Goal: Information Seeking & Learning: Learn about a topic

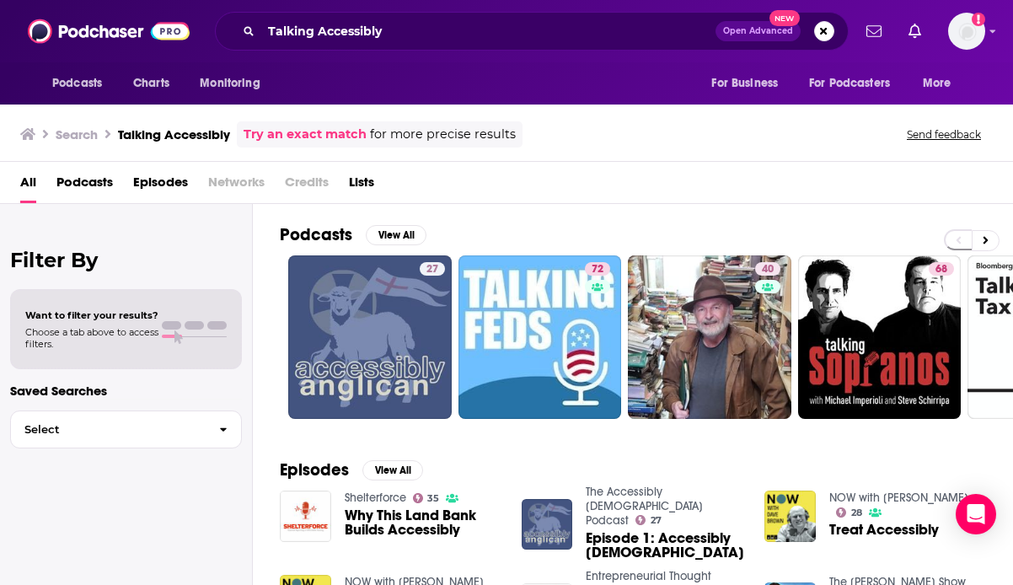
scroll to position [31, 0]
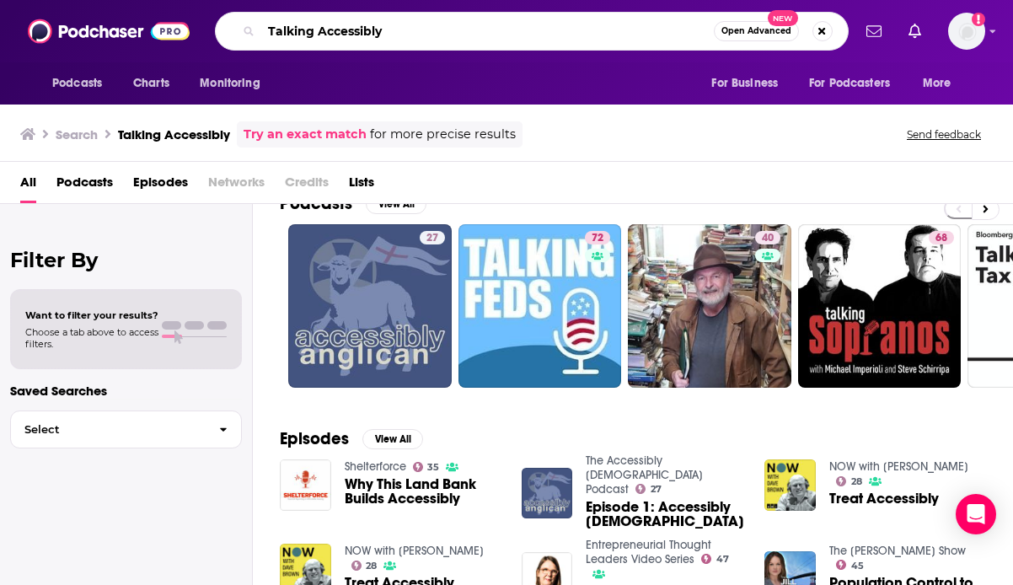
drag, startPoint x: 423, startPoint y: 34, endPoint x: 213, endPoint y: 33, distance: 209.9
click at [213, 33] on div "Talking Accessibly Open Advanced New" at bounding box center [532, 31] width 640 height 39
paste input "he Accessible Learning Experience"
type input "The Accessible Learning Experience"
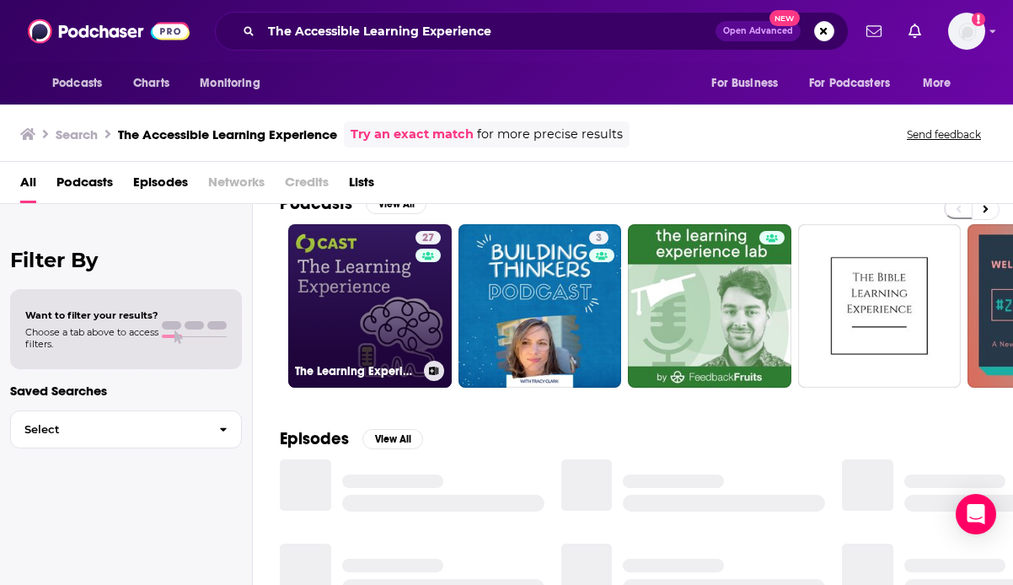
click at [383, 312] on link "27 The Learning Experience" at bounding box center [370, 306] width 164 height 164
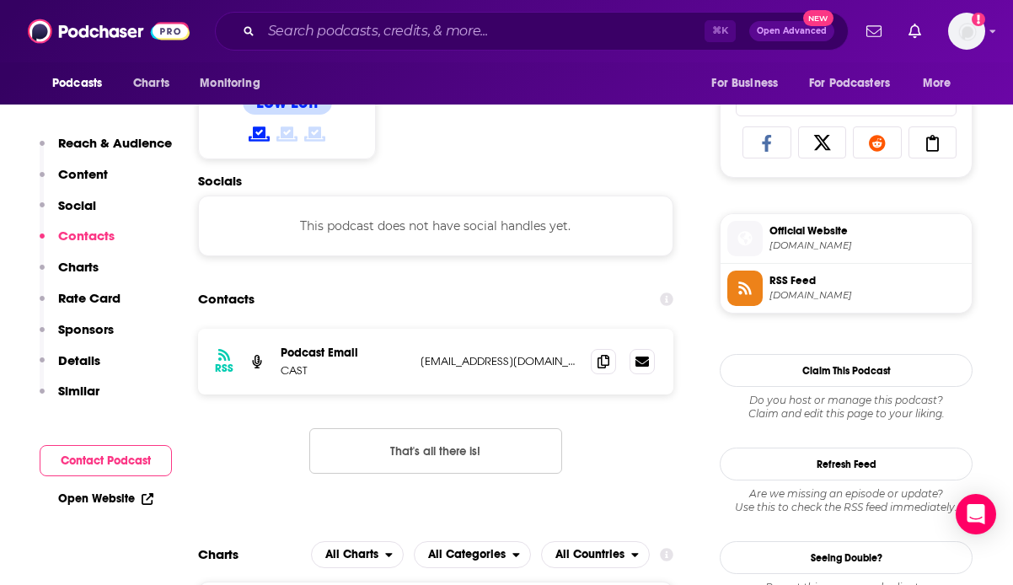
scroll to position [1084, 0]
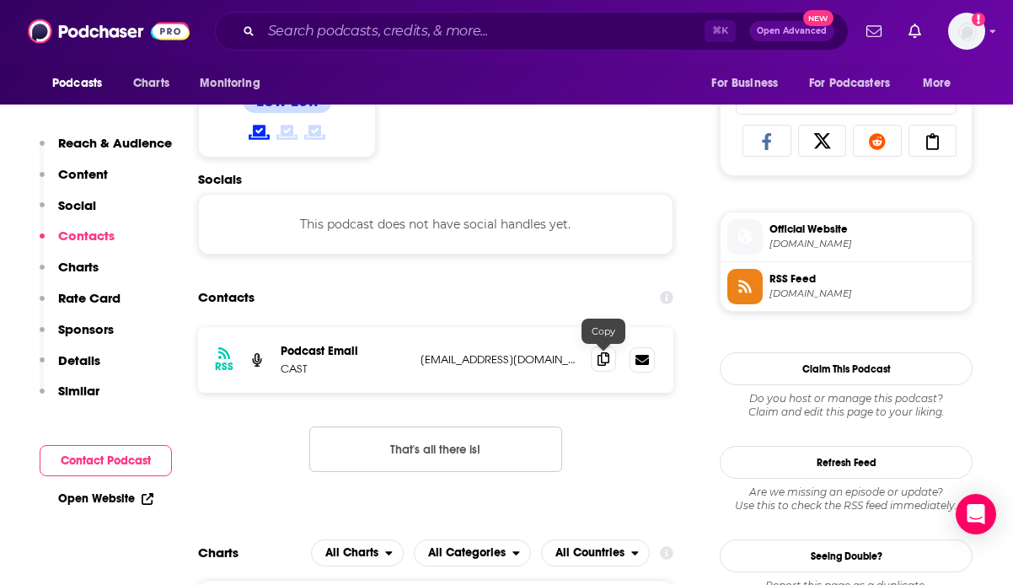
click at [608, 358] on icon at bounding box center [604, 358] width 12 height 13
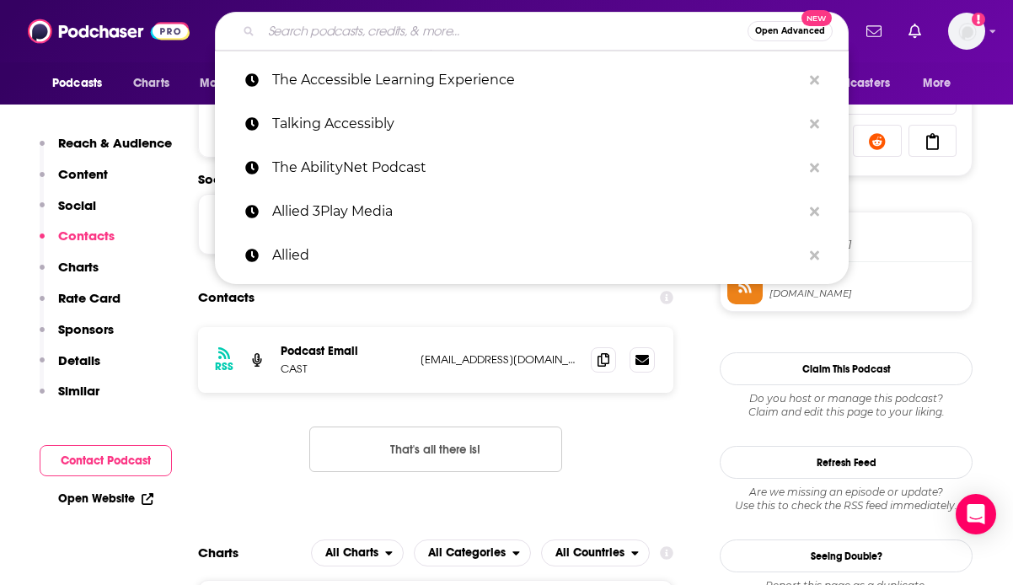
click at [385, 41] on input "Search podcasts, credits, & more..." at bounding box center [504, 31] width 486 height 27
paste input "#A11y Rules Podcast"
type input "#A11y Rules Podcast"
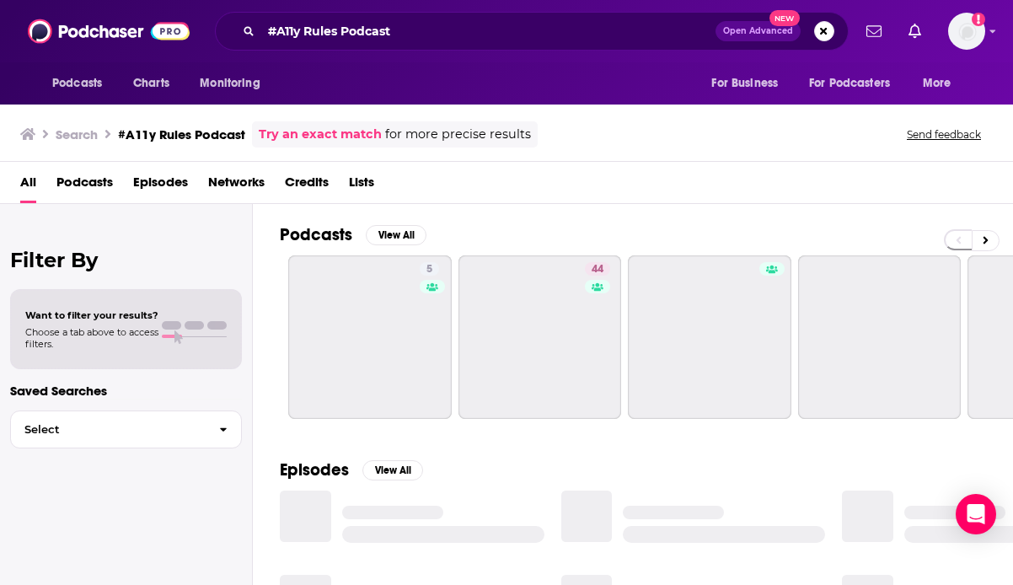
scroll to position [7, 0]
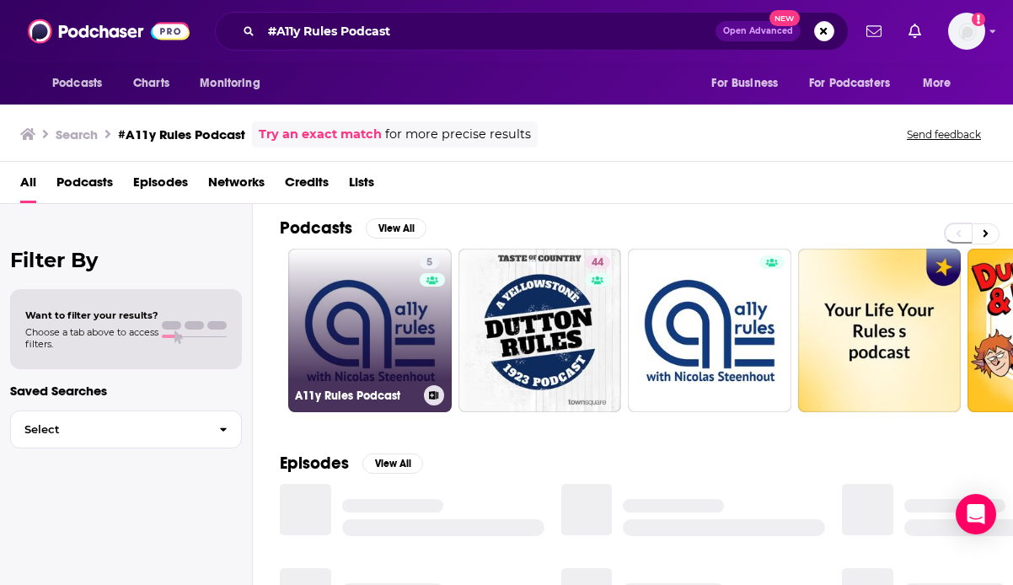
click at [373, 357] on link "5 A11y Rules Podcast" at bounding box center [370, 331] width 164 height 164
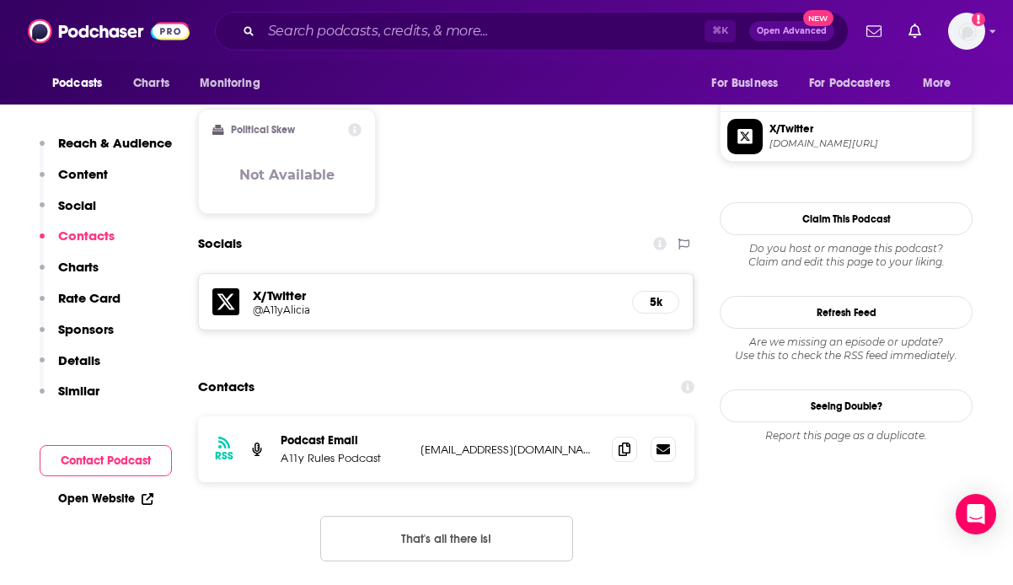
scroll to position [1421, 0]
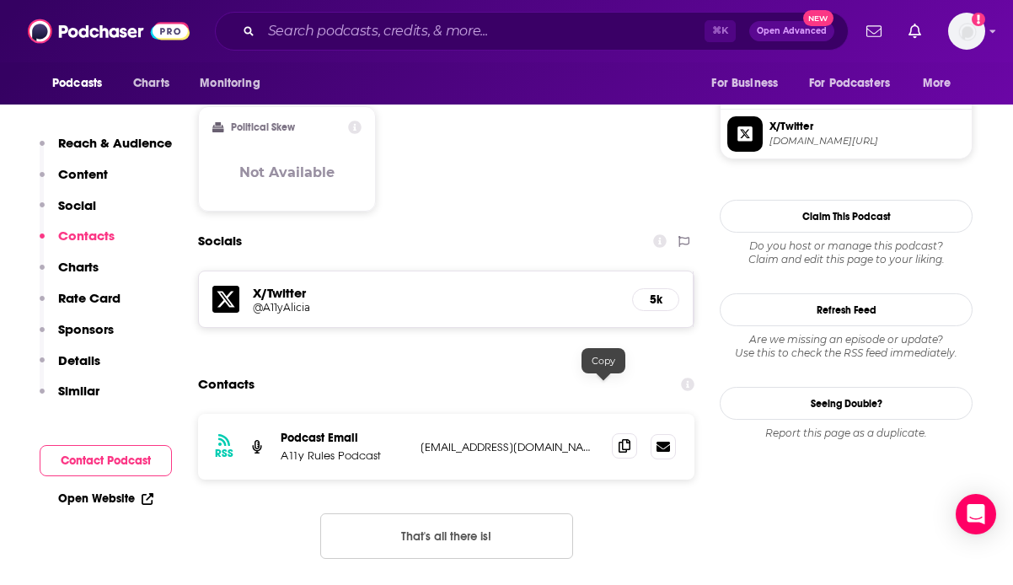
click at [619, 439] on icon at bounding box center [625, 445] width 12 height 13
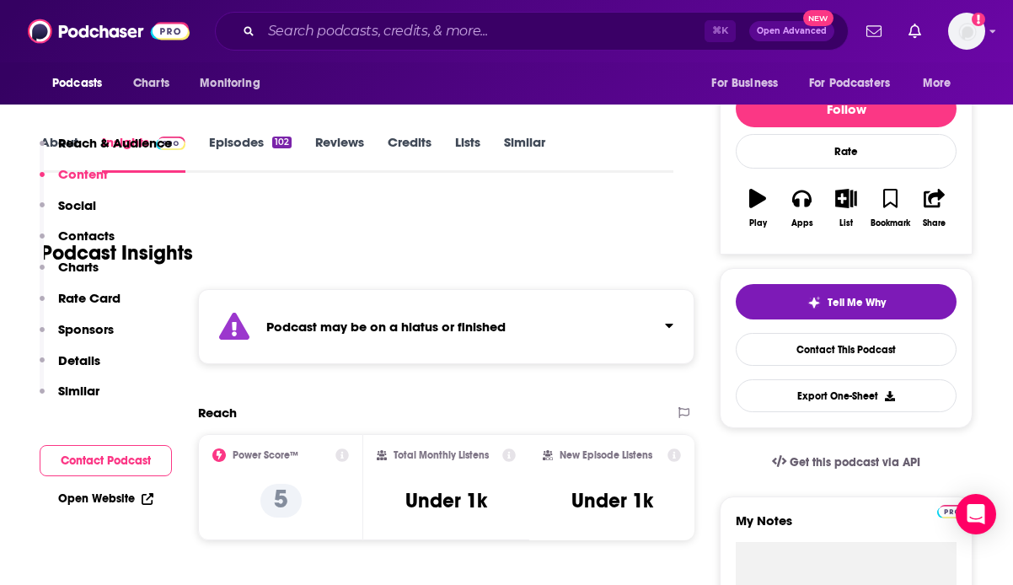
scroll to position [0, 0]
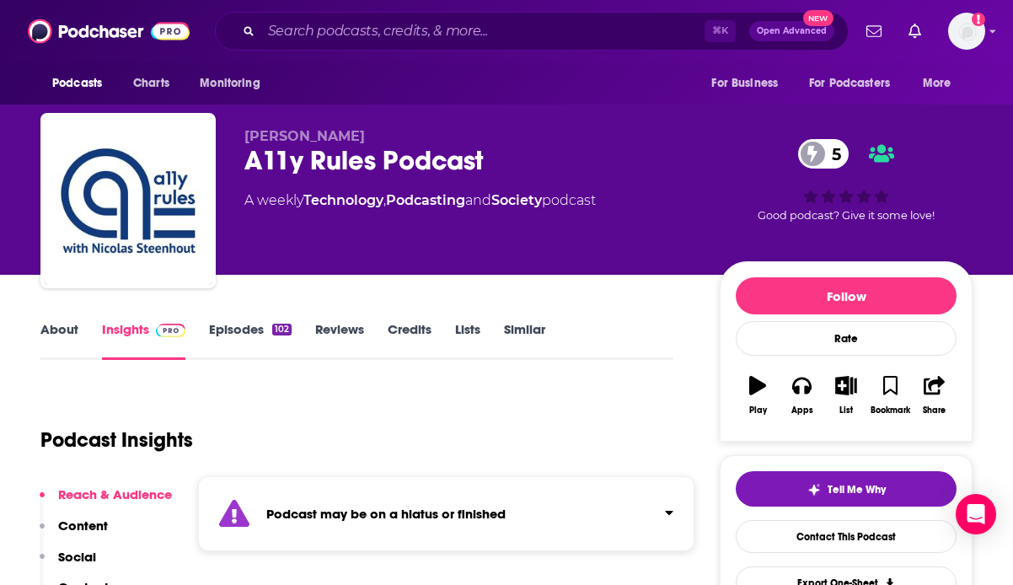
drag, startPoint x: 383, startPoint y: 134, endPoint x: 238, endPoint y: 140, distance: 145.1
click at [237, 140] on div "[PERSON_NAME] A11y Rules Podcast 5 A weekly Technology , Podcasting and Society…" at bounding box center [506, 204] width 932 height 182
copy span "[PERSON_NAME]"
click at [349, 24] on input "Search podcasts, credits, & more..." at bounding box center [482, 31] width 443 height 27
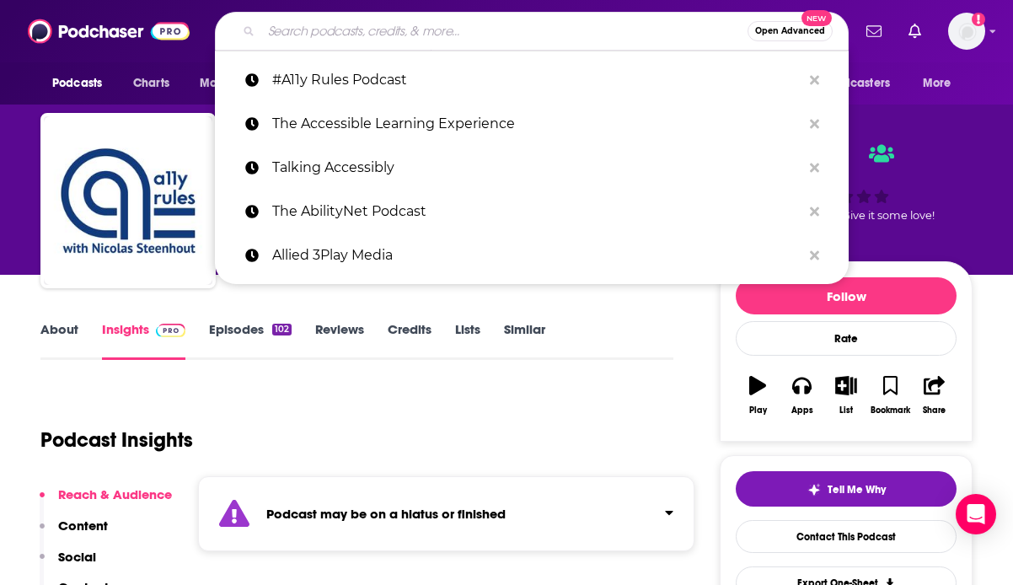
paste input "13 Letter: The Accessibility Podcast"
type input "13 Letter: The Accessibility Podcast"
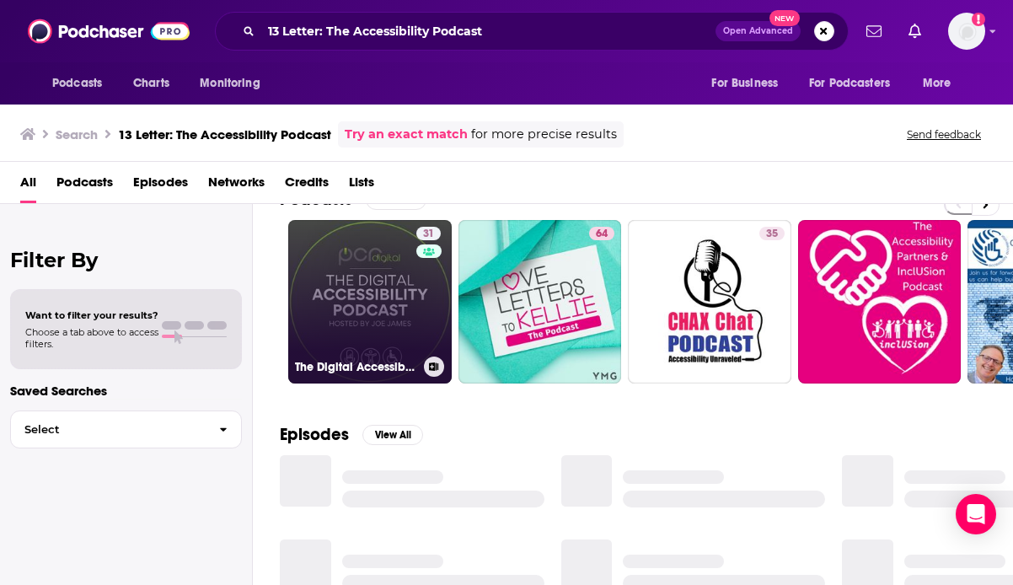
scroll to position [58, 0]
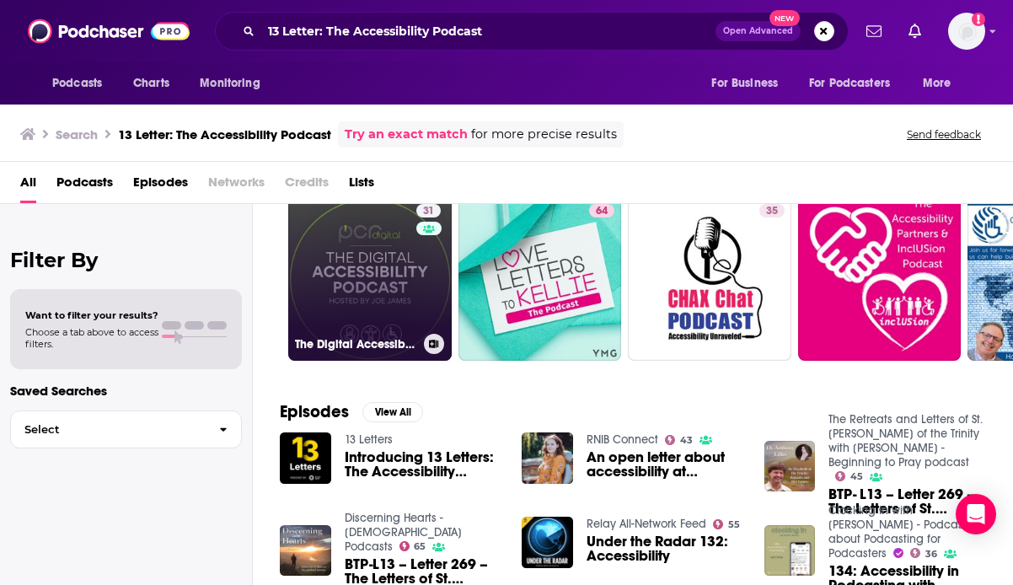
click at [345, 255] on link "31 The Digital Accessibility Podcast" at bounding box center [370, 279] width 164 height 164
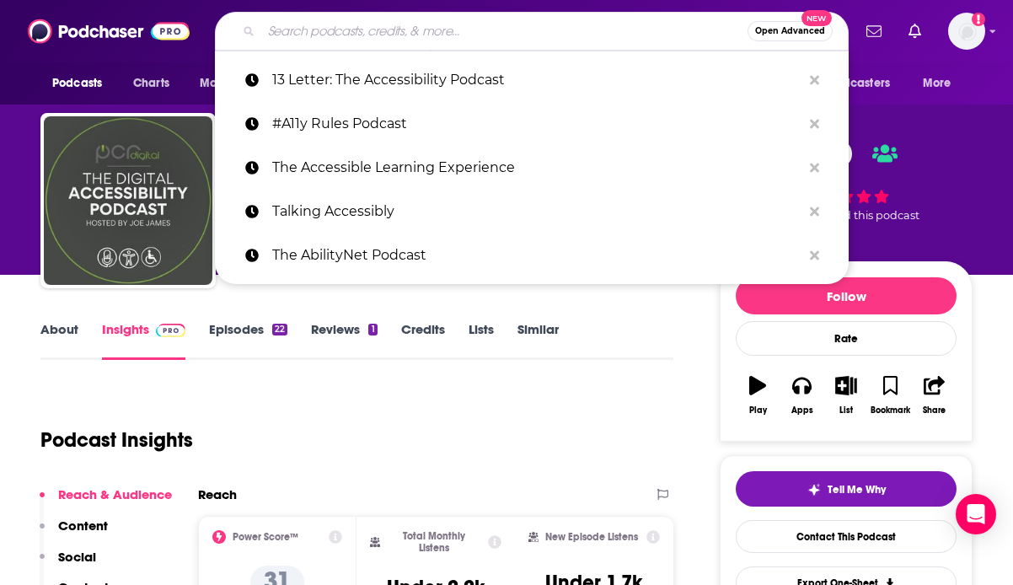
click at [361, 34] on input "Search podcasts, credits, & more..." at bounding box center [504, 31] width 486 height 27
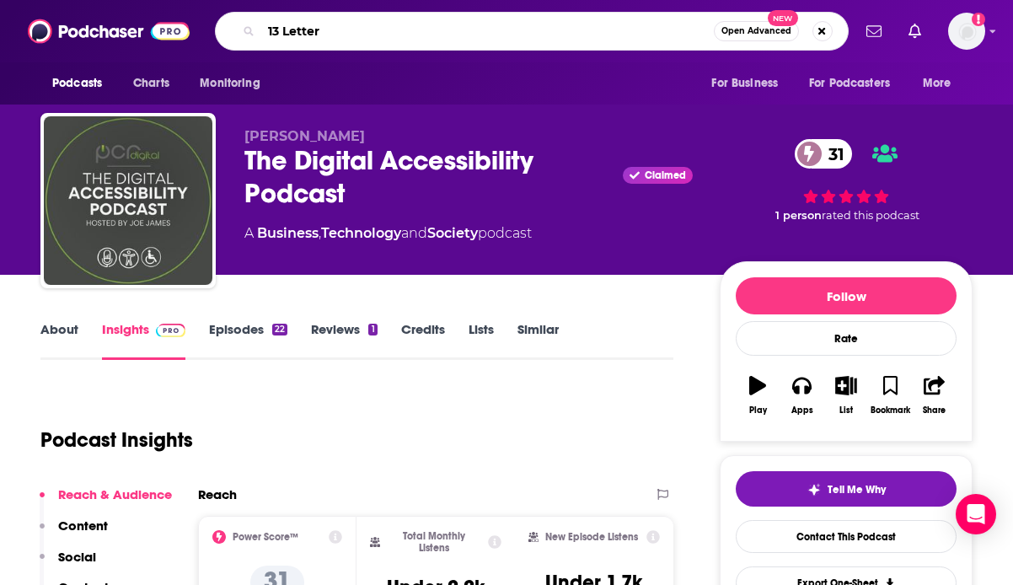
type input "13 Letters"
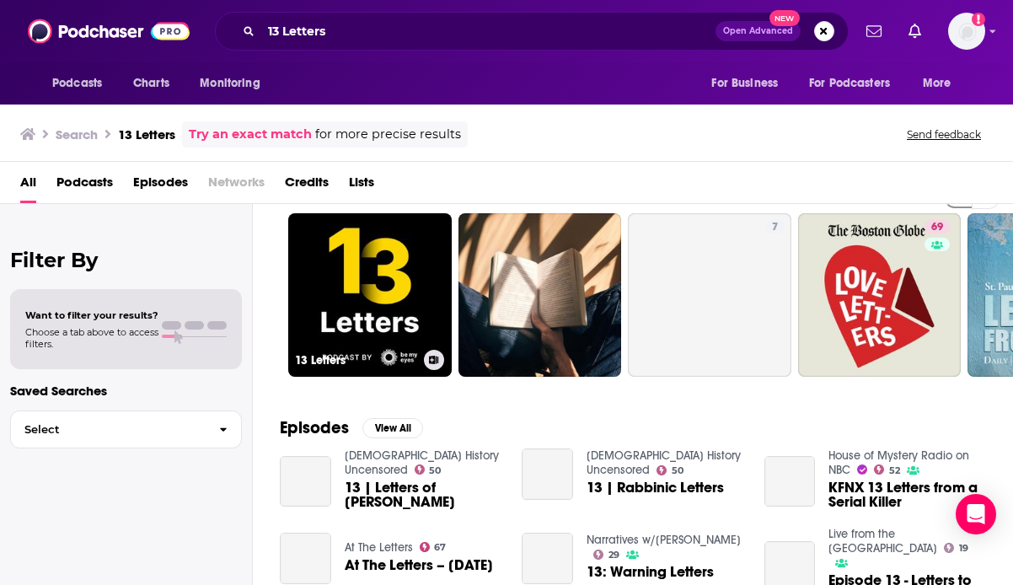
scroll to position [43, 0]
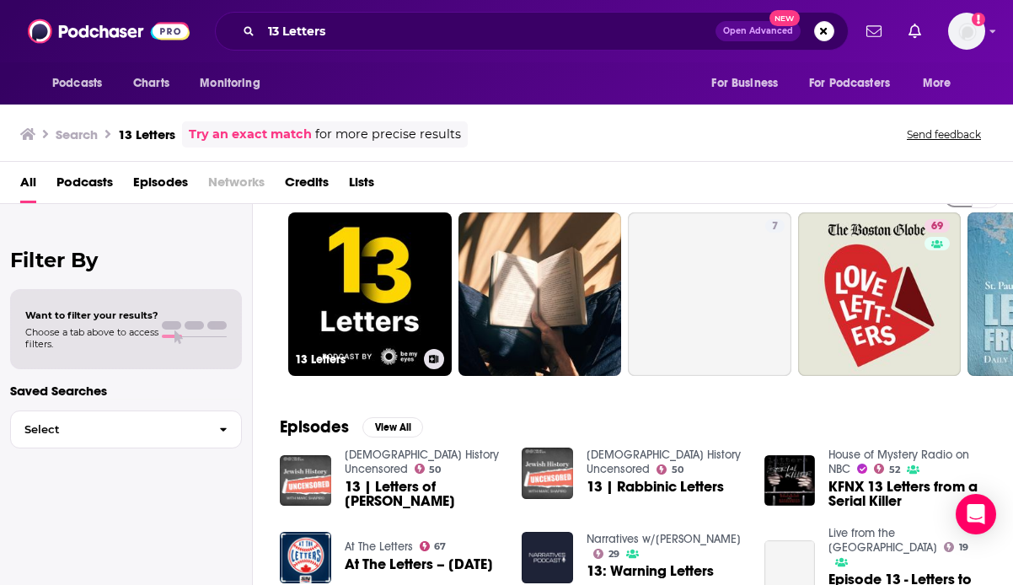
click at [361, 250] on link "13 Letters" at bounding box center [370, 294] width 164 height 164
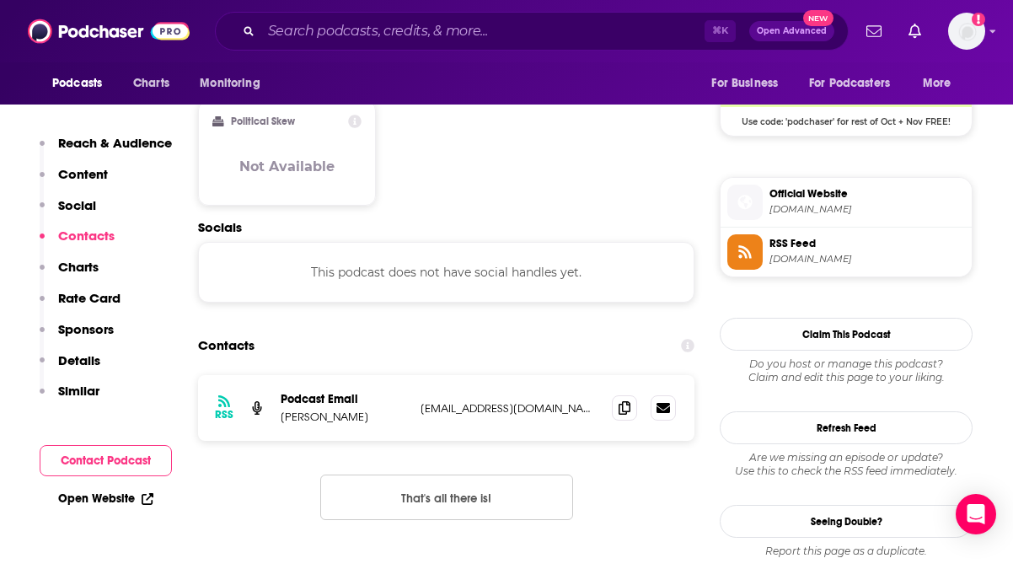
scroll to position [1409, 0]
click at [619, 400] on icon at bounding box center [625, 406] width 12 height 13
click at [377, 40] on input "Search podcasts, credits, & more..." at bounding box center [482, 31] width 443 height 27
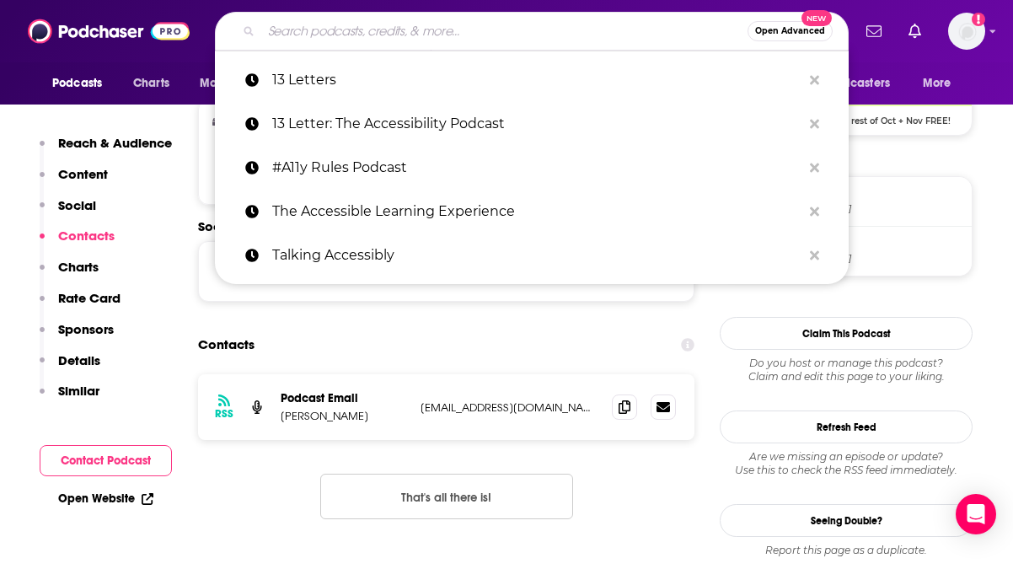
paste input "The Accessible Stall"
type input "The Accessible Stall"
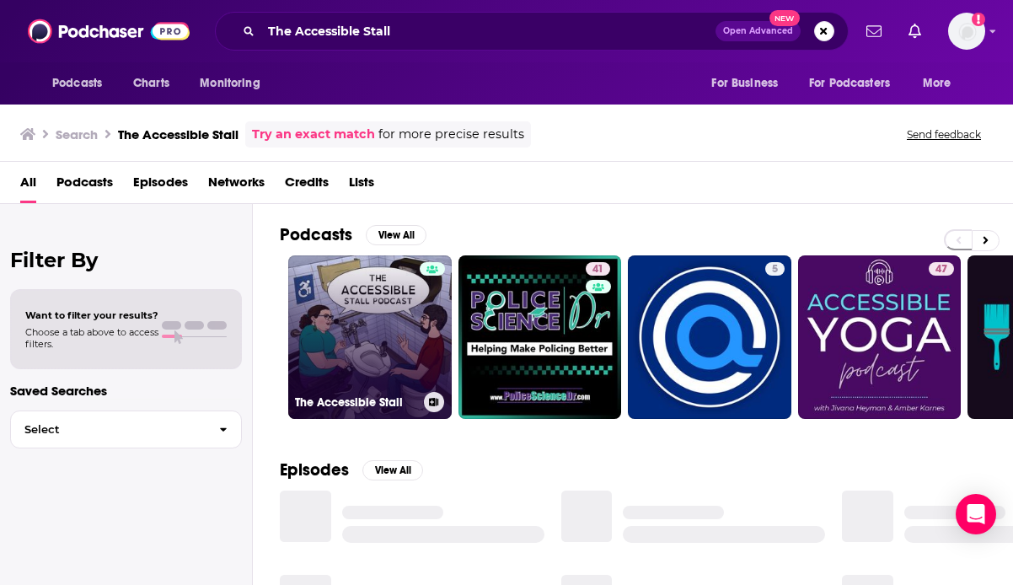
click at [366, 324] on link "The Accessible Stall" at bounding box center [370, 337] width 164 height 164
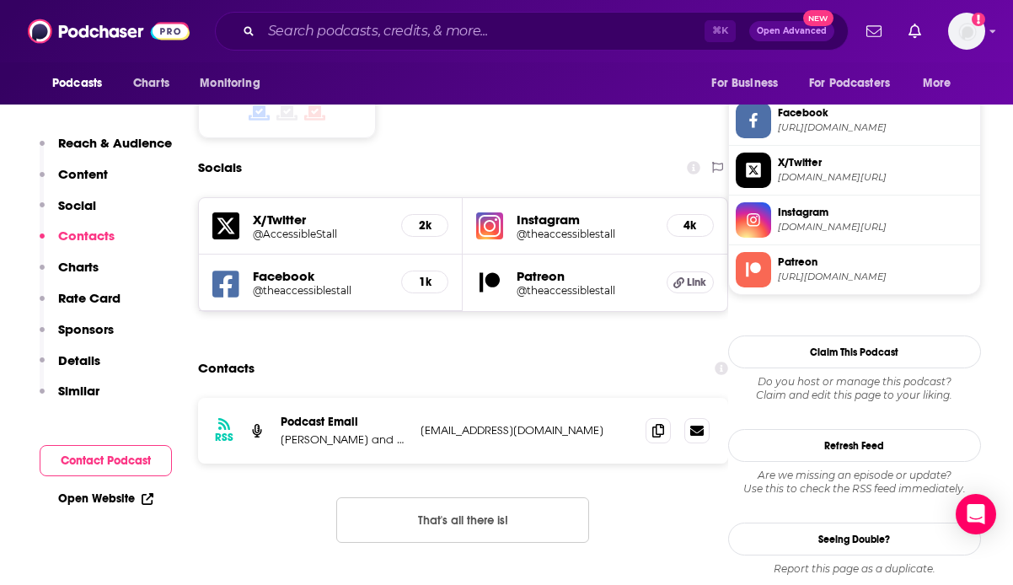
scroll to position [1437, 0]
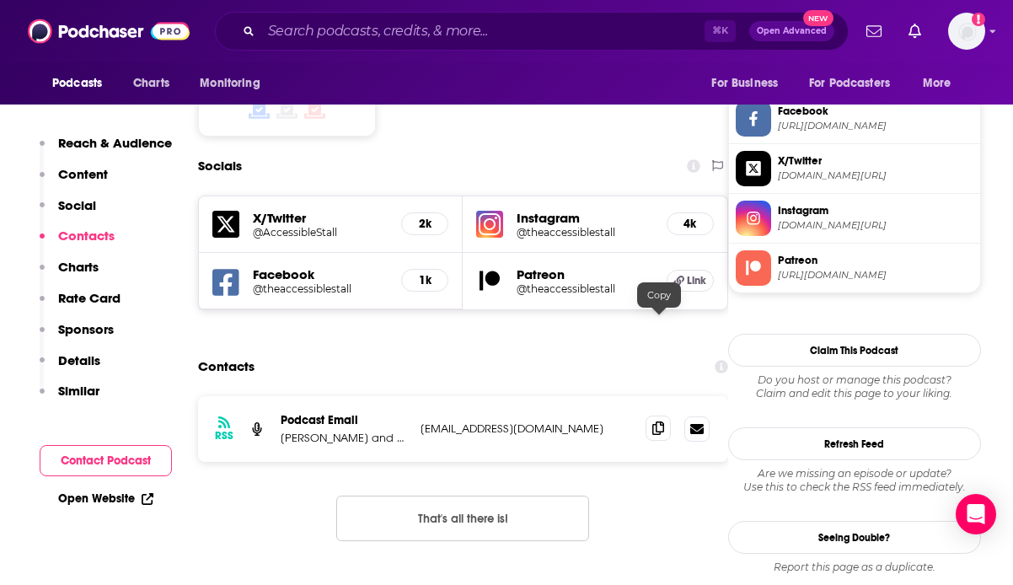
click at [663, 422] on icon at bounding box center [659, 428] width 12 height 13
drag, startPoint x: 377, startPoint y: 336, endPoint x: 307, endPoint y: 335, distance: 70.0
click at [307, 431] on p "[PERSON_NAME] and [PERSON_NAME]" at bounding box center [344, 438] width 126 height 14
copy p "[PERSON_NAME]"
click at [341, 30] on input "Search podcasts, credits, & more..." at bounding box center [482, 31] width 443 height 27
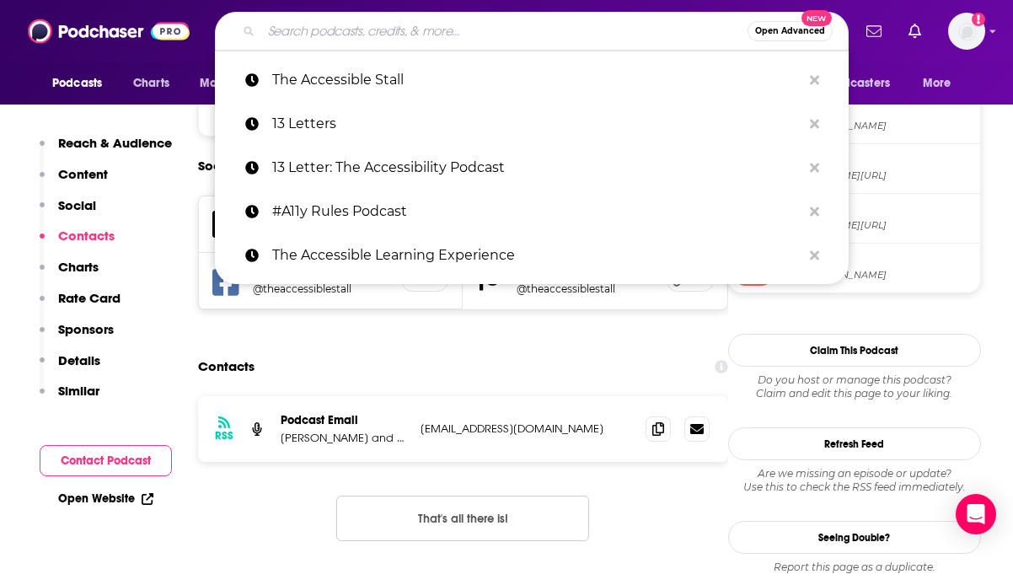
paste input "Disability Visibility Podcast"
type input "Disability Visibility Podcast"
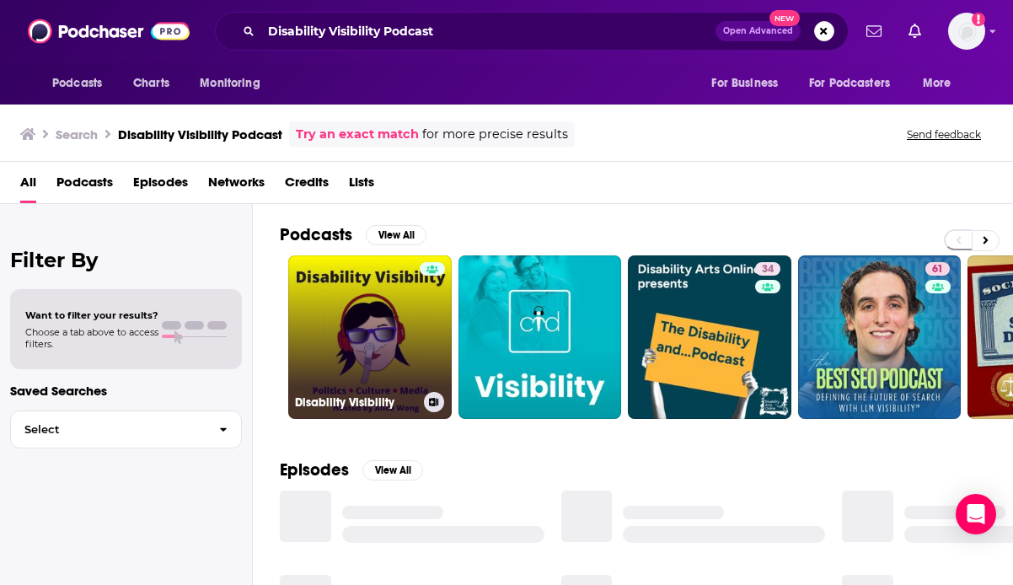
click at [346, 363] on link "Disability Visibility" at bounding box center [370, 337] width 164 height 164
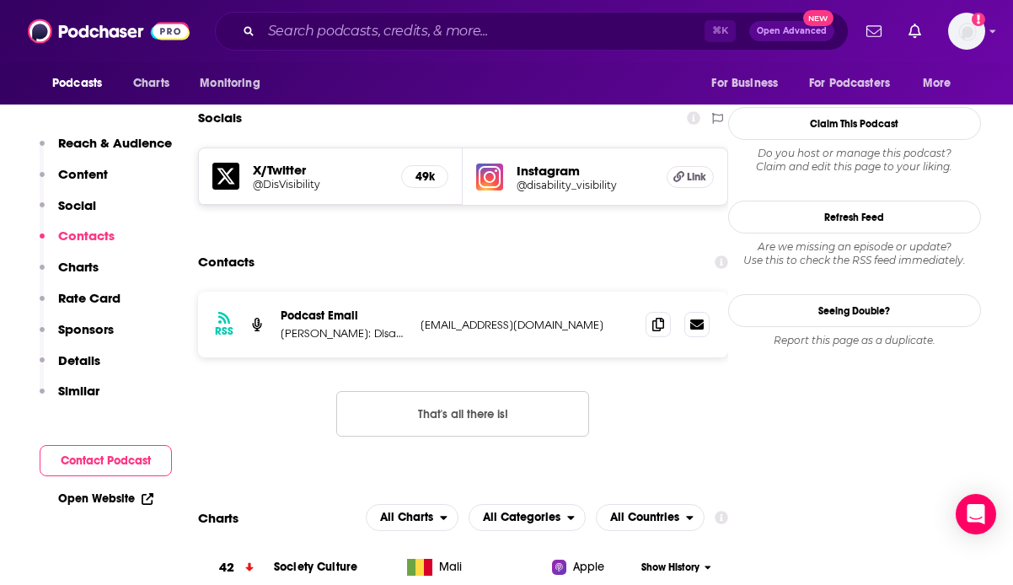
scroll to position [1566, 0]
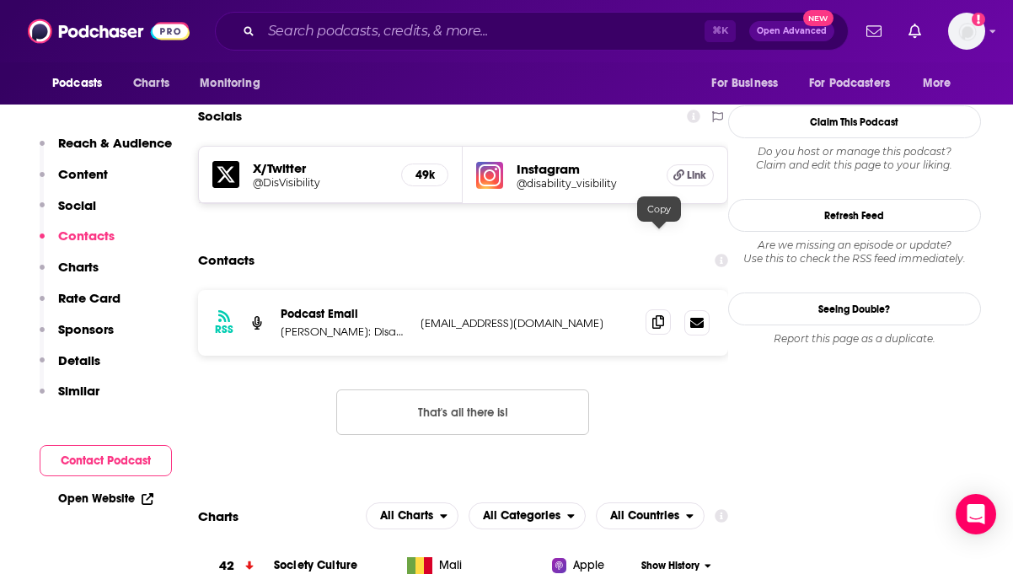
click at [660, 315] on icon at bounding box center [659, 321] width 12 height 13
click at [353, 33] on input "Search podcasts, credits, & more..." at bounding box center [482, 31] width 443 height 27
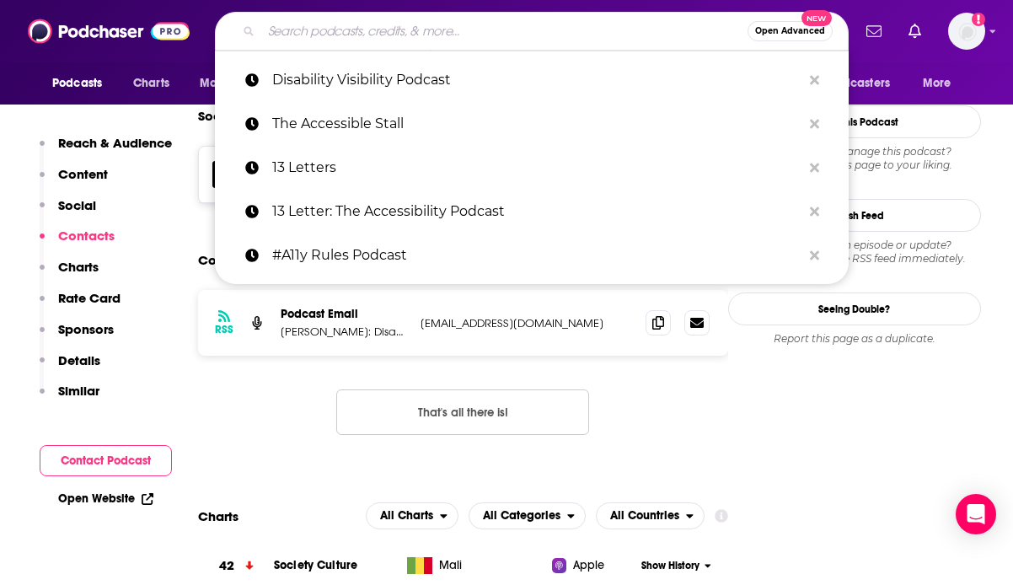
paste input "Access Granted"
type input "Access Granted"
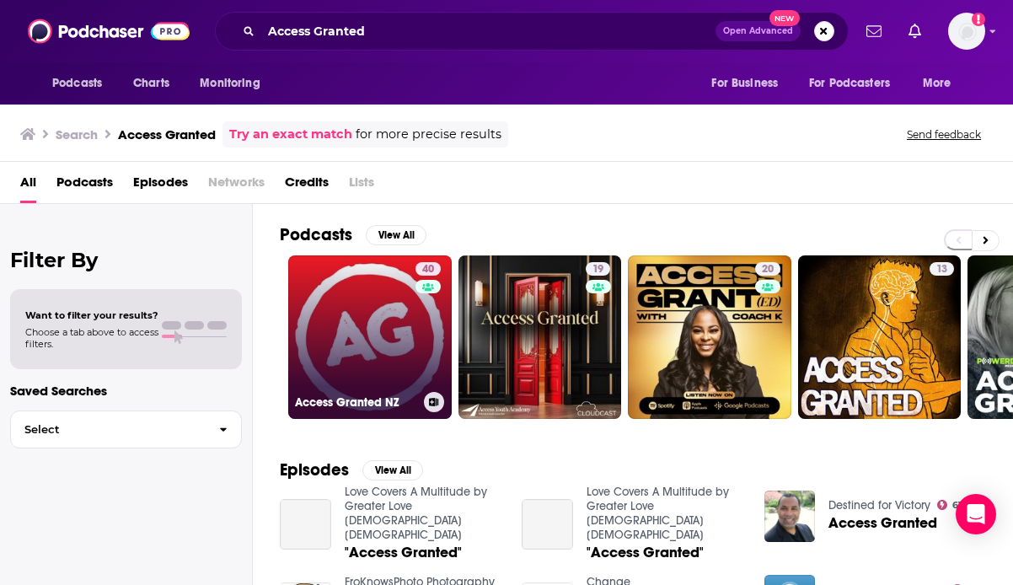
click at [379, 340] on link "40 Access Granted NZ" at bounding box center [370, 337] width 164 height 164
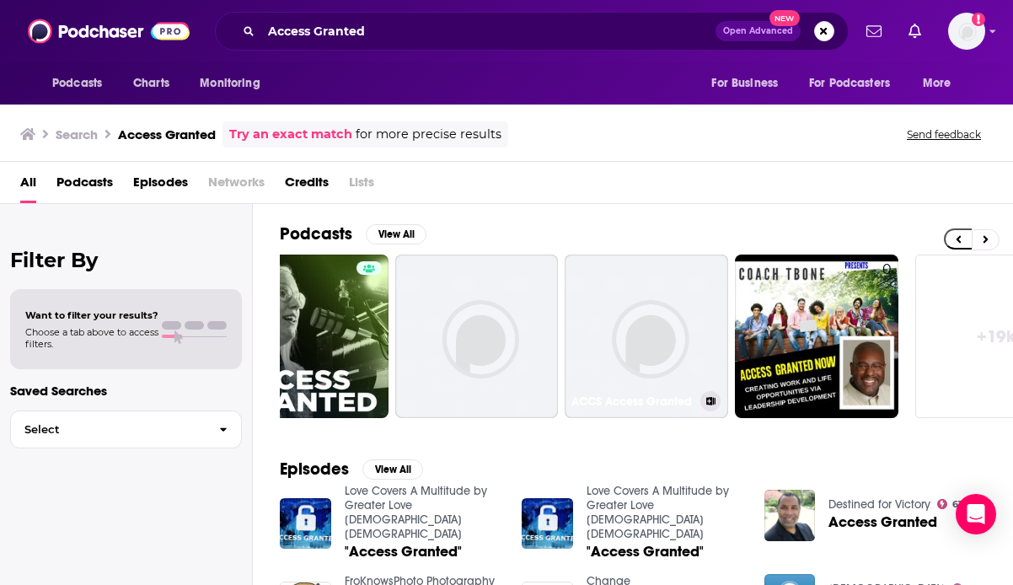
scroll to position [0, 815]
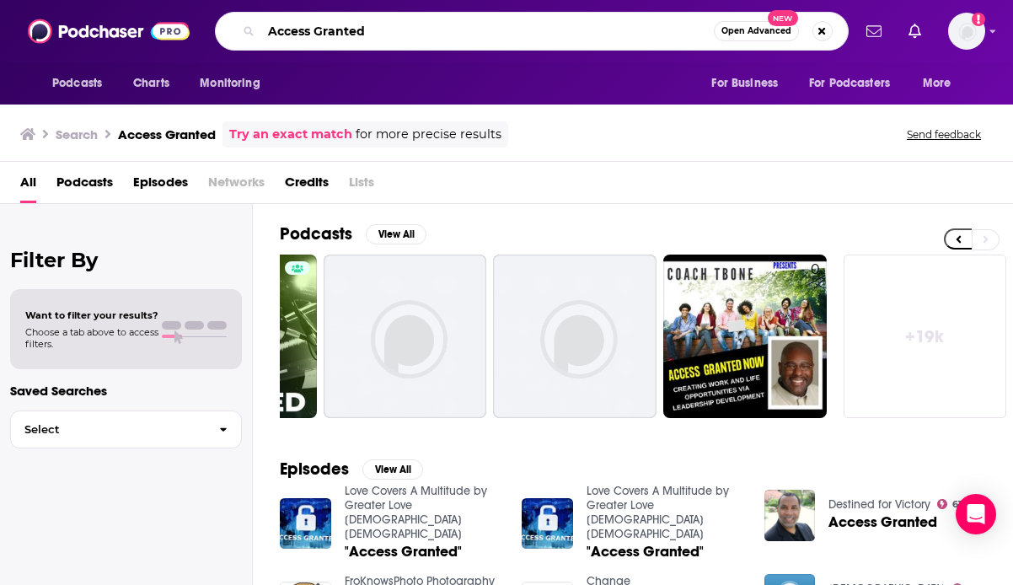
click at [412, 34] on input "Access Granted" at bounding box center [487, 31] width 453 height 27
type input "Access Granted ABLR"
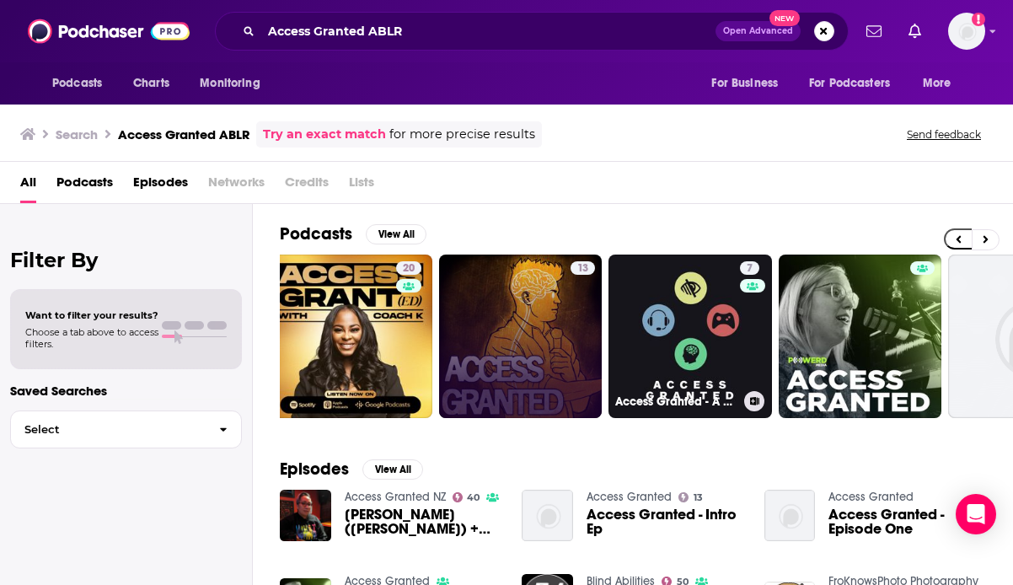
scroll to position [0, 360]
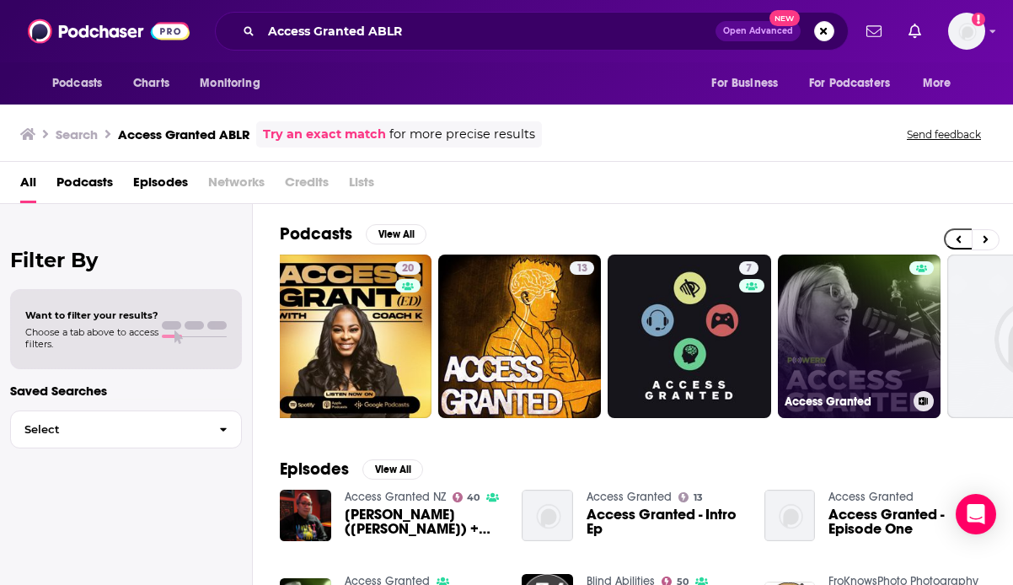
click at [876, 312] on link "Access Granted" at bounding box center [860, 337] width 164 height 164
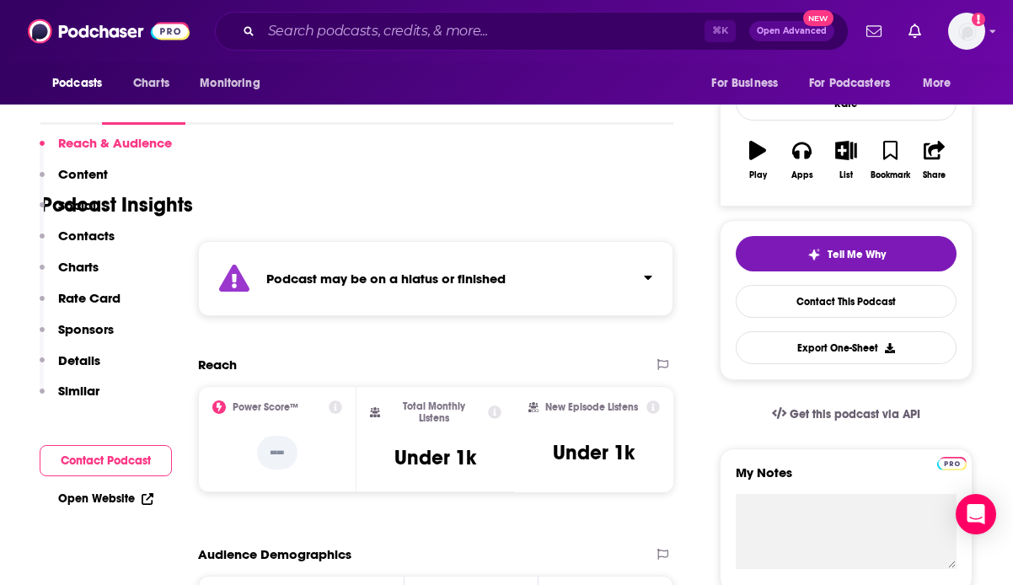
scroll to position [407, 0]
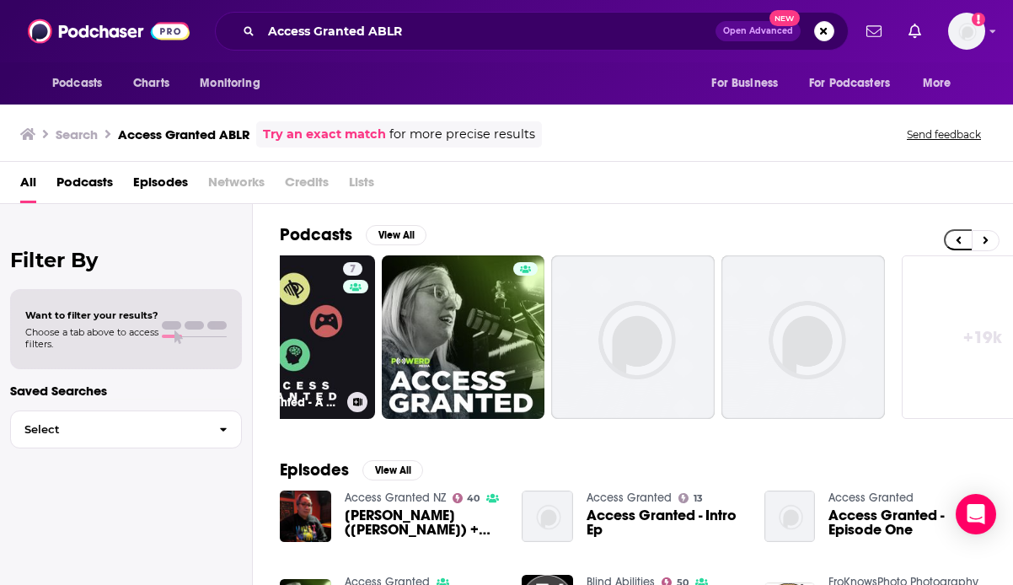
scroll to position [0, 815]
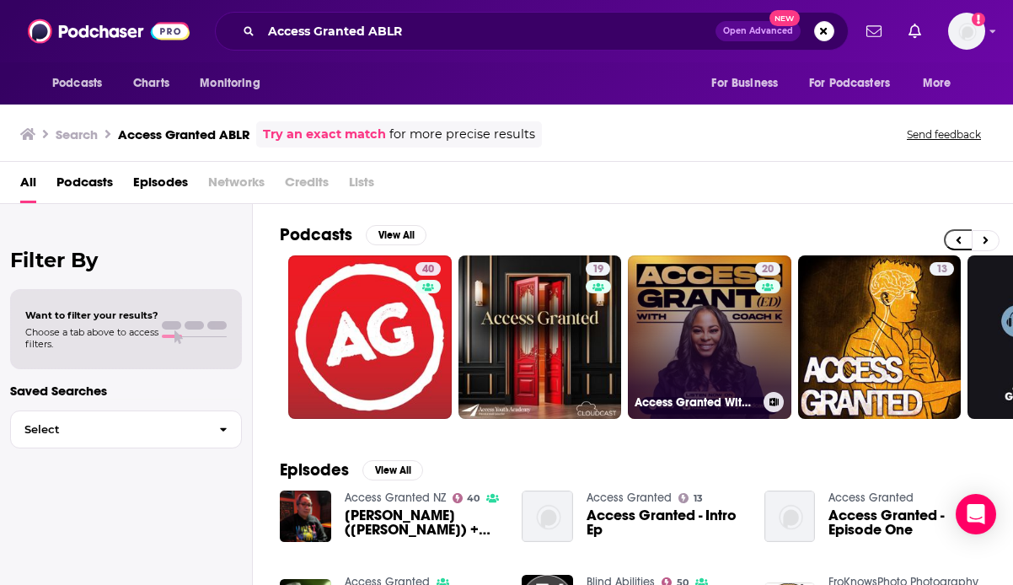
scroll to position [0, 82]
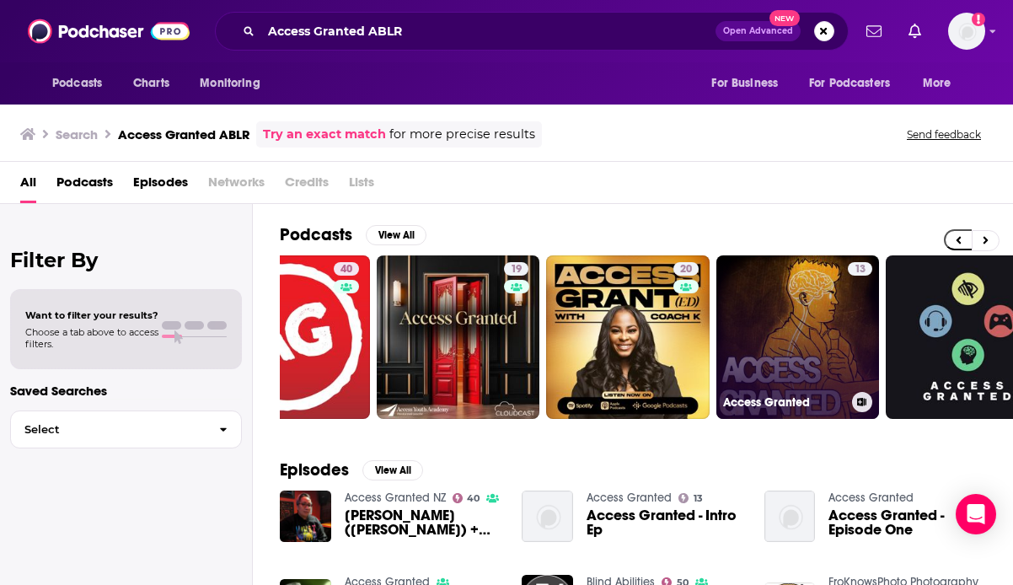
click at [820, 349] on link "13 Access Granted" at bounding box center [799, 337] width 164 height 164
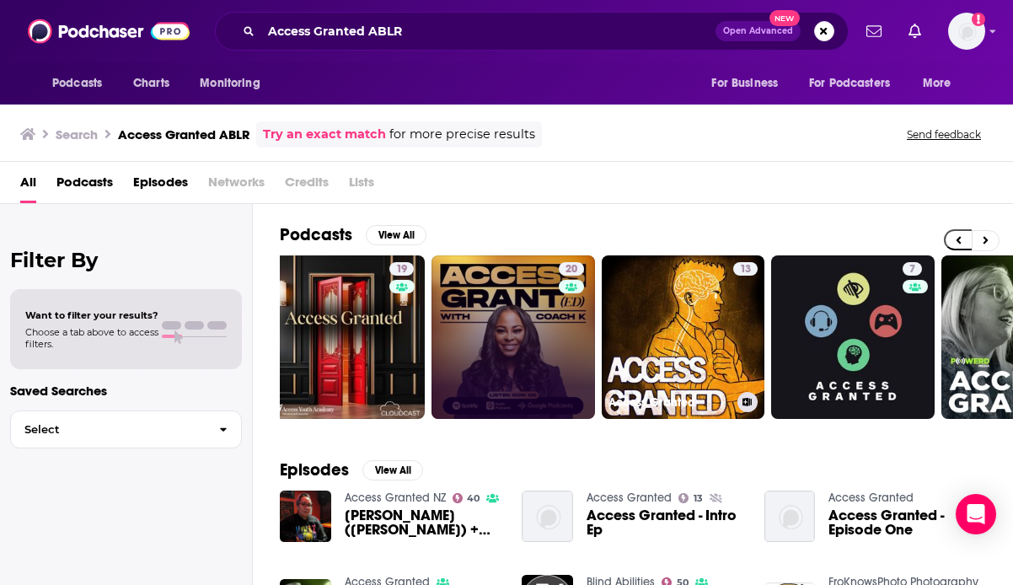
scroll to position [1, 0]
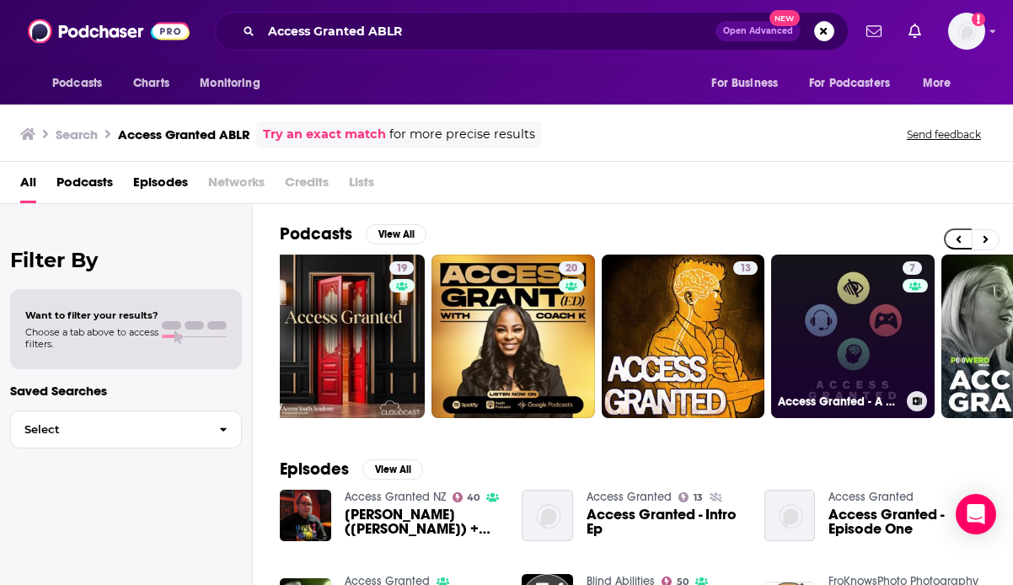
click at [830, 332] on link "7 Access Granted - A Video Game Accessibility Podcast" at bounding box center [853, 337] width 164 height 164
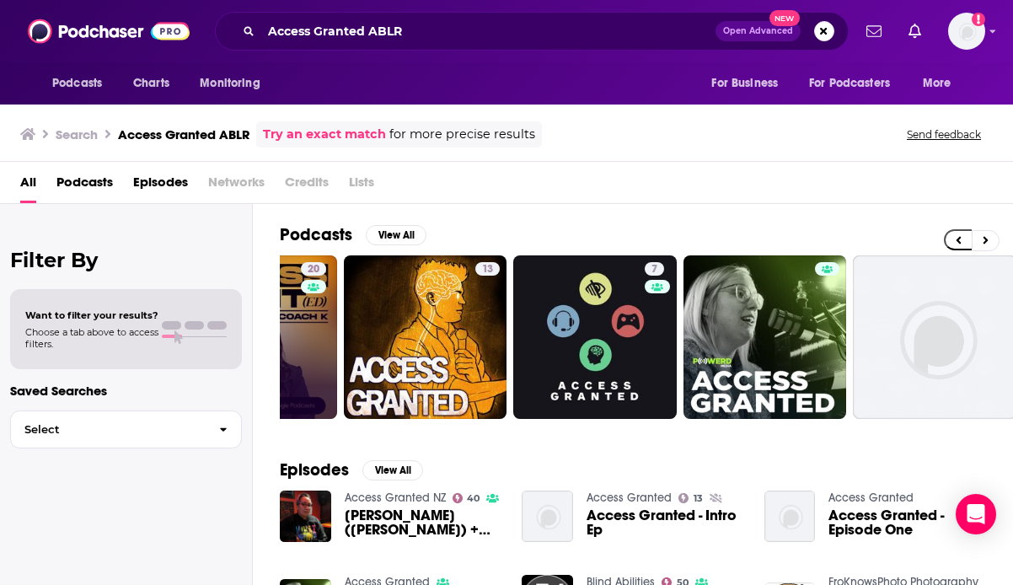
scroll to position [0, 633]
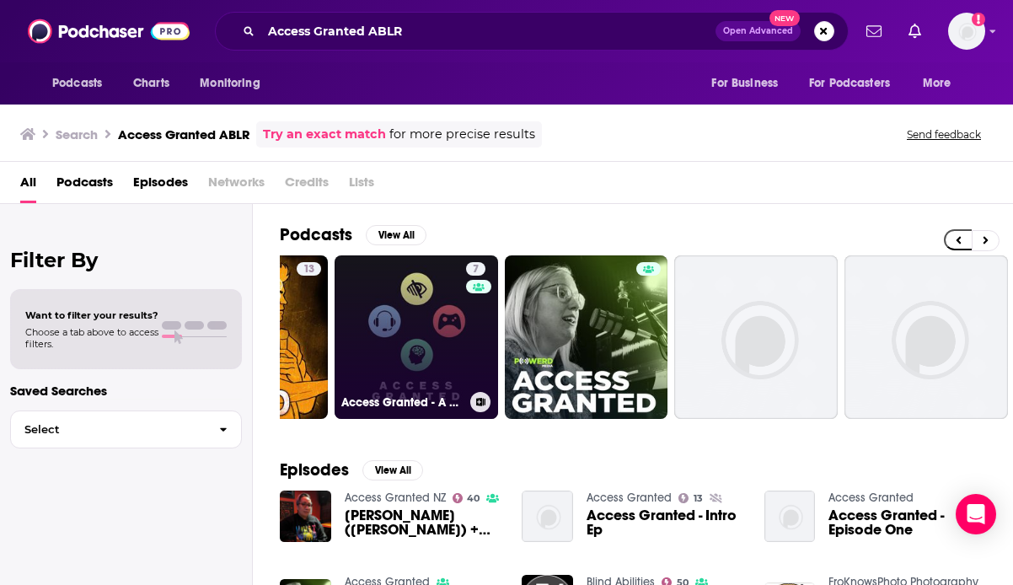
click at [406, 390] on link "7 Access Granted - A Video Game Accessibility Podcast" at bounding box center [417, 337] width 164 height 164
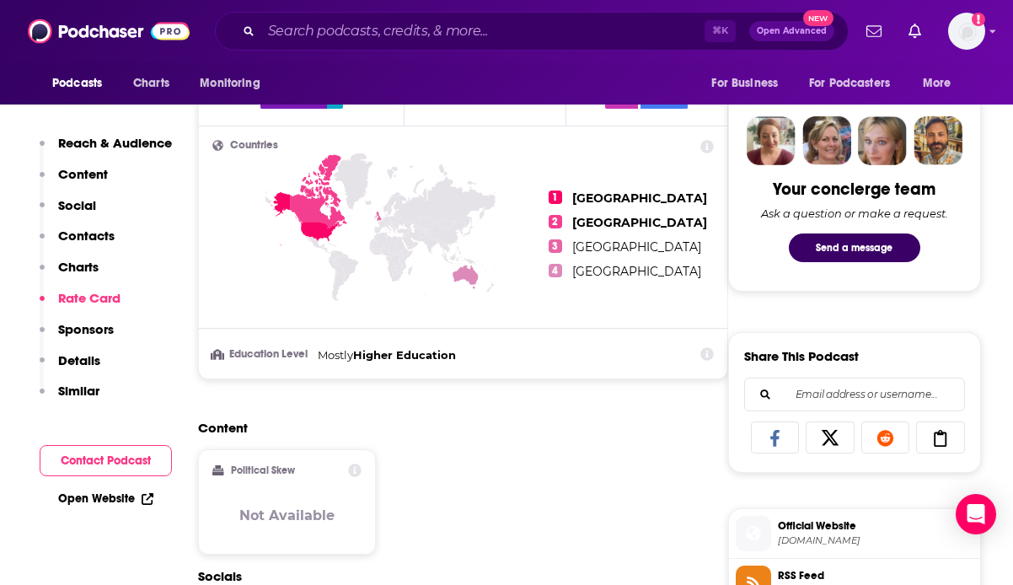
scroll to position [313, 0]
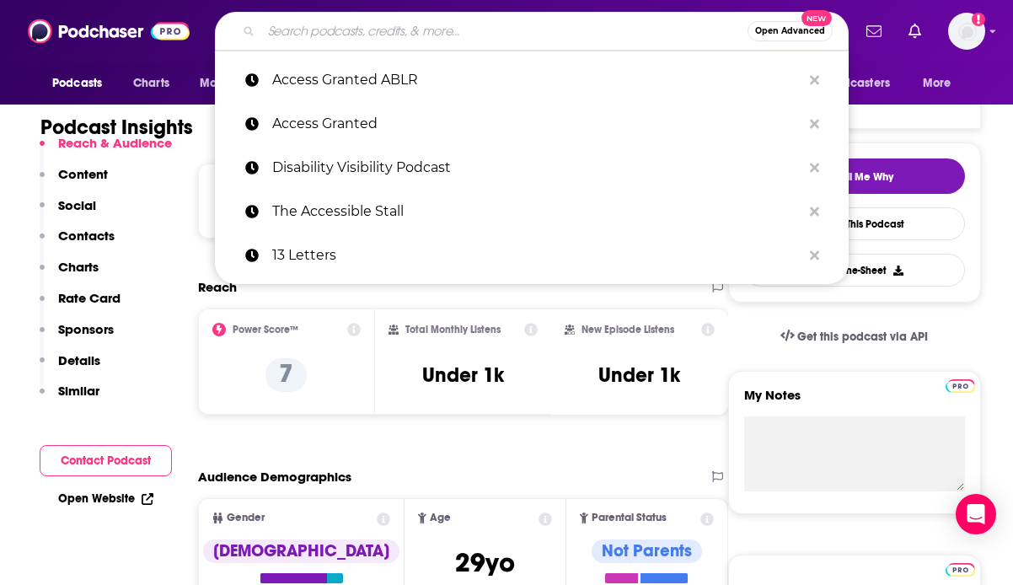
click at [332, 24] on input "Search podcasts, credits, & more..." at bounding box center [504, 31] width 486 height 27
paste input "AXSChat Podcast"
type input "AXSChat Podcast"
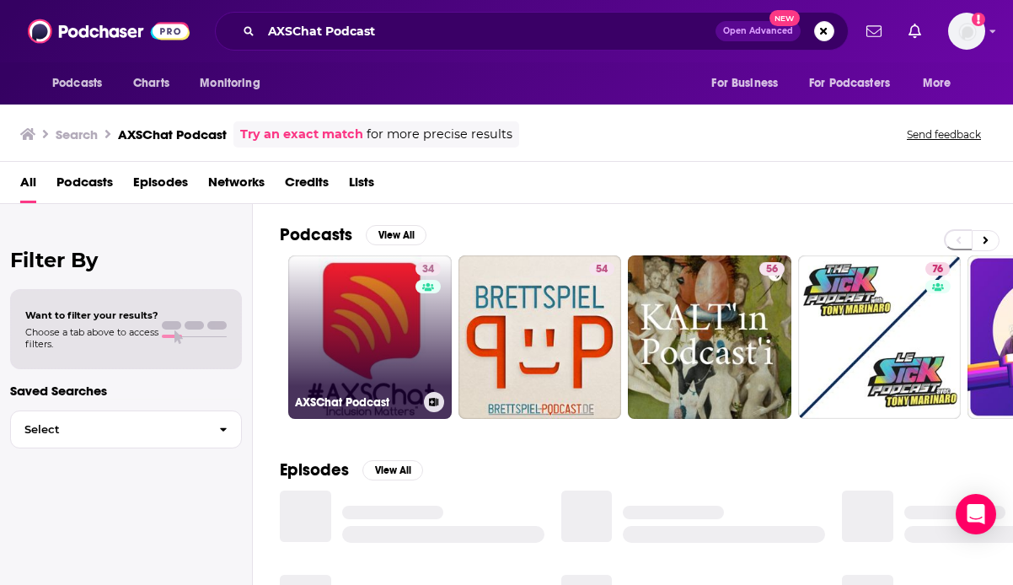
click at [385, 311] on link "34 AXSChat Podcast" at bounding box center [370, 337] width 164 height 164
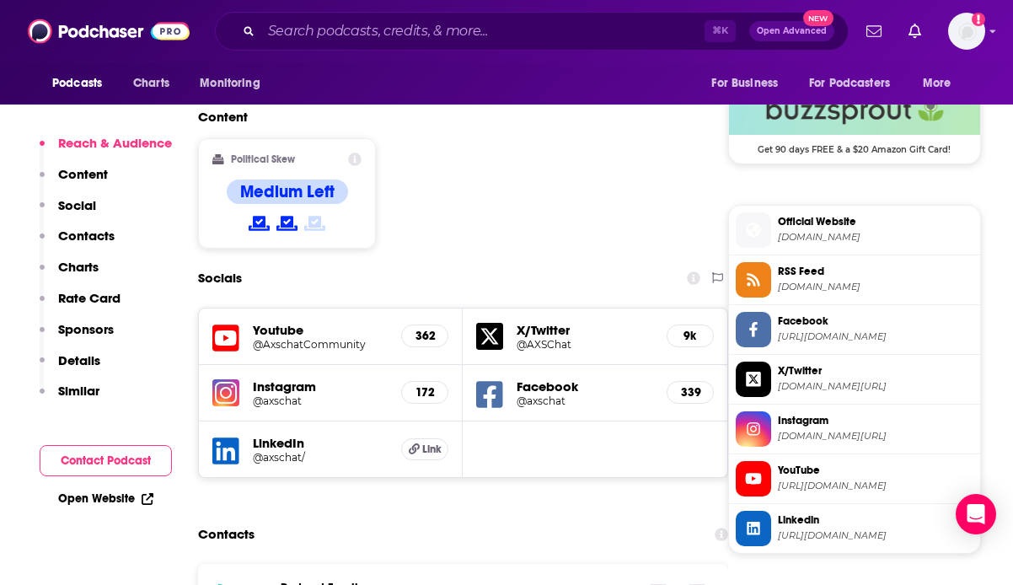
scroll to position [1353, 0]
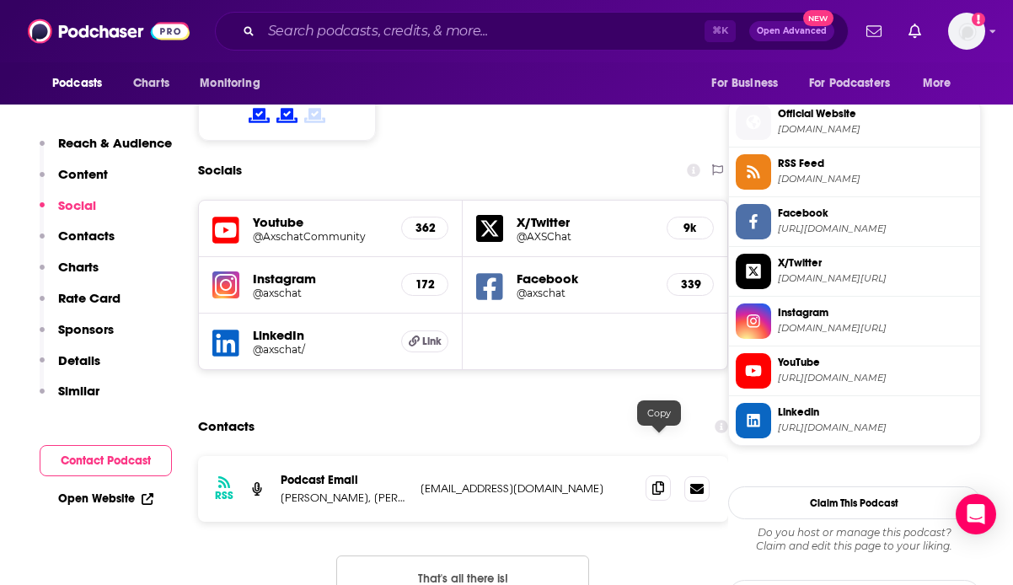
click at [655, 481] on icon at bounding box center [659, 487] width 12 height 13
drag, startPoint x: 357, startPoint y: 450, endPoint x: 280, endPoint y: 453, distance: 76.8
click at [281, 491] on p "[PERSON_NAME], [PERSON_NAME], [PERSON_NAME]" at bounding box center [344, 498] width 126 height 14
copy p "[PERSON_NAME]"
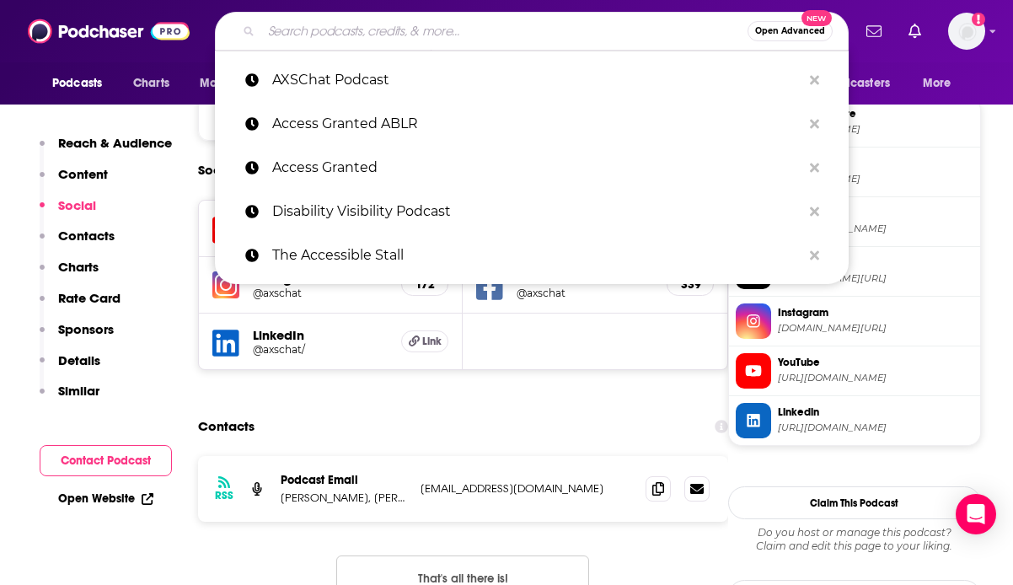
click at [309, 28] on input "Search podcasts, credits, & more..." at bounding box center [504, 31] width 486 height 27
paste input "Barrier Free Features Podcast"
type input "Barrier Free Features Podcast"
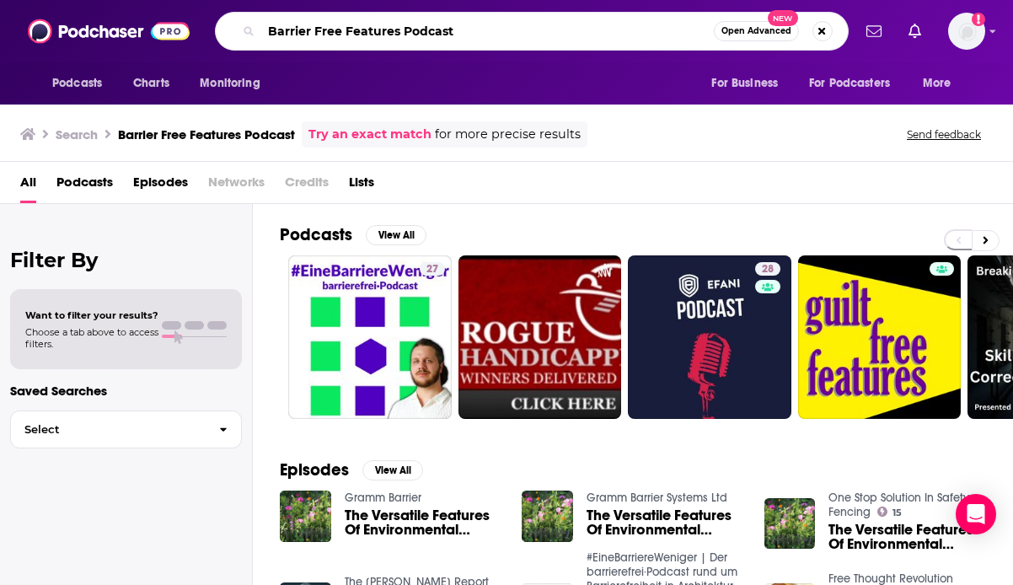
drag, startPoint x: 459, startPoint y: 28, endPoint x: 406, endPoint y: 28, distance: 54.0
click at [406, 28] on input "Barrier Free Features Podcast" at bounding box center [487, 31] width 453 height 27
type input "Barrier Free Features"
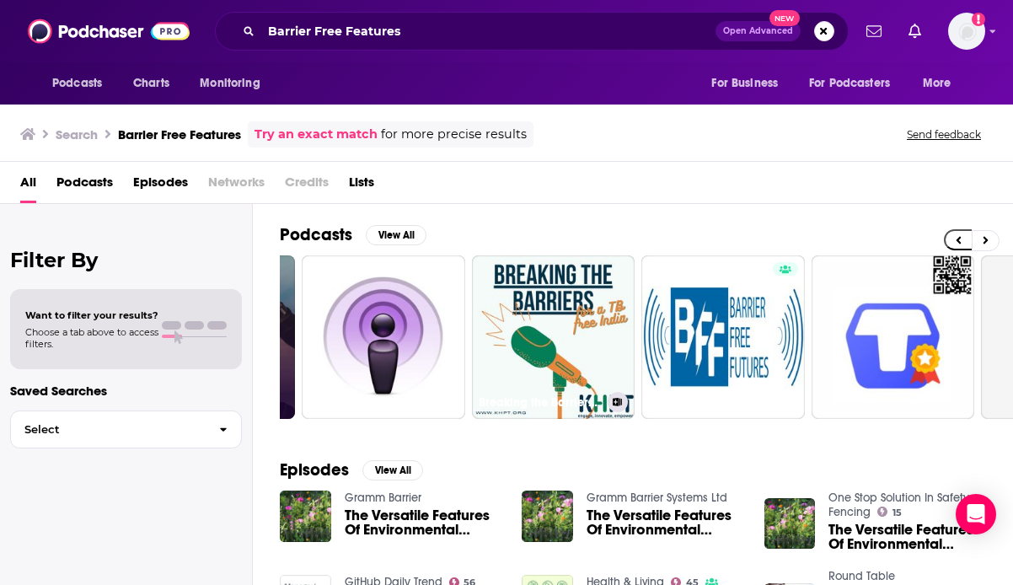
scroll to position [4, 0]
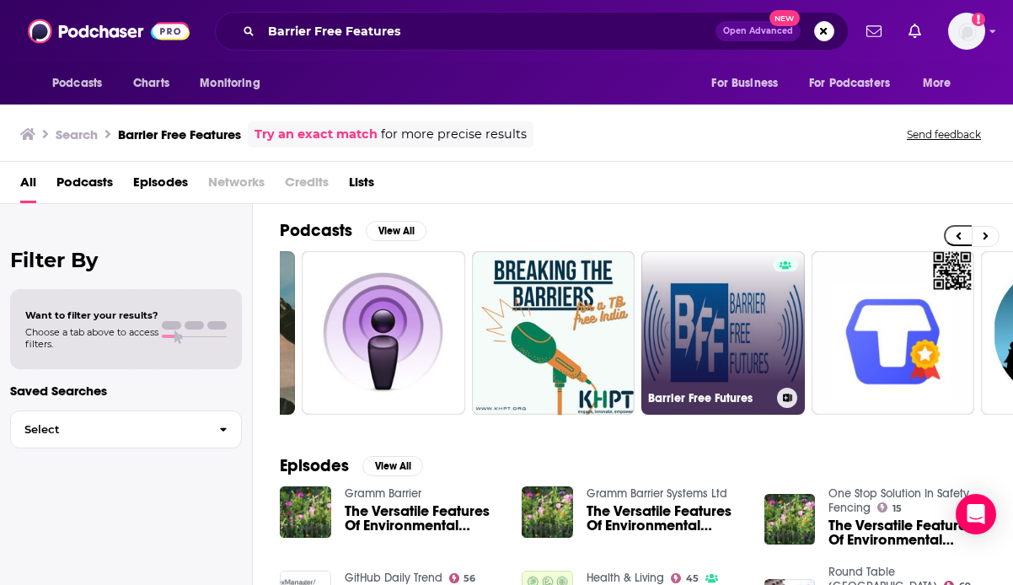
click at [748, 346] on link "Barrier Free Futures" at bounding box center [724, 333] width 164 height 164
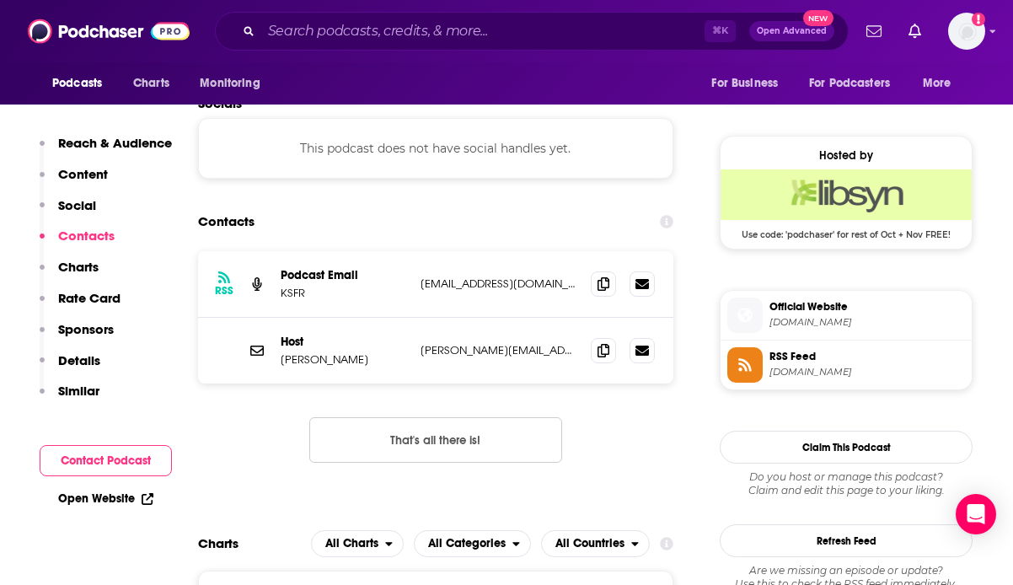
scroll to position [1161, 0]
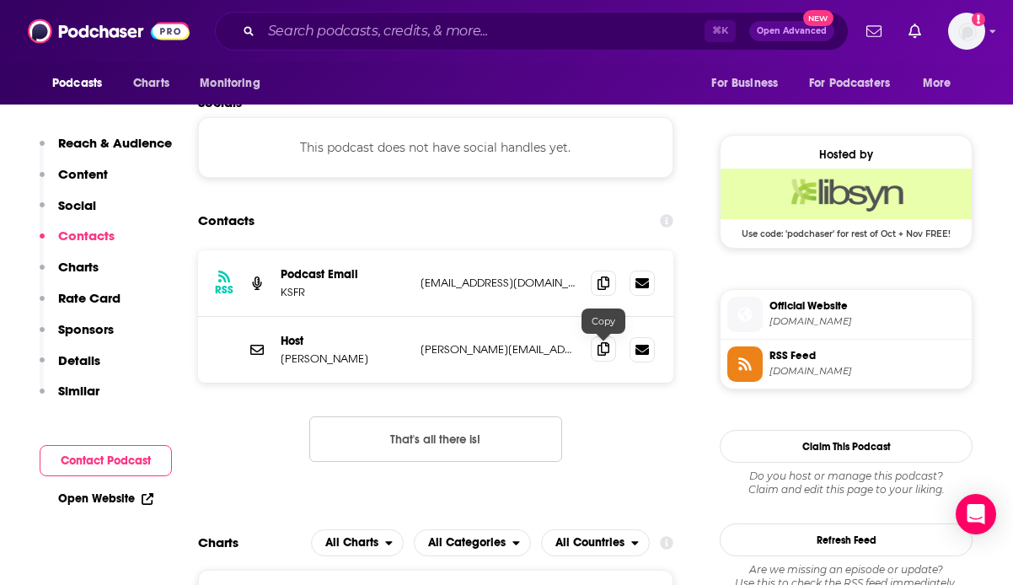
click at [600, 350] on icon at bounding box center [604, 348] width 12 height 13
drag, startPoint x: 340, startPoint y: 362, endPoint x: 306, endPoint y: 362, distance: 33.7
click at [306, 362] on p "[PERSON_NAME]" at bounding box center [344, 359] width 126 height 14
copy p "[PERSON_NAME]"
click at [304, 47] on div "⌘ K Open Advanced New" at bounding box center [532, 31] width 634 height 39
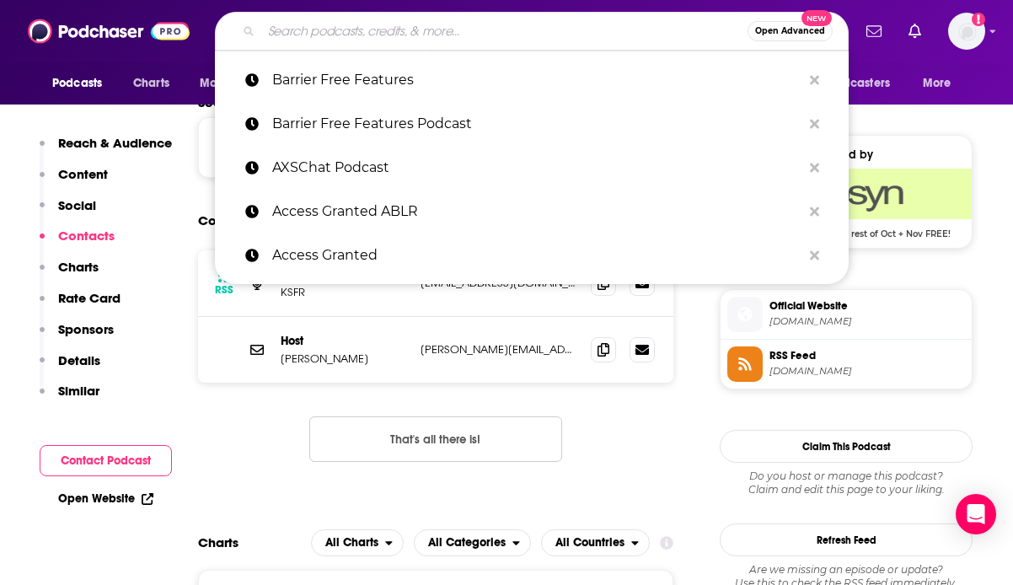
click at [304, 34] on input "Search podcasts, credits, & more..." at bounding box center [504, 31] width 486 height 27
paste input "Parallel"
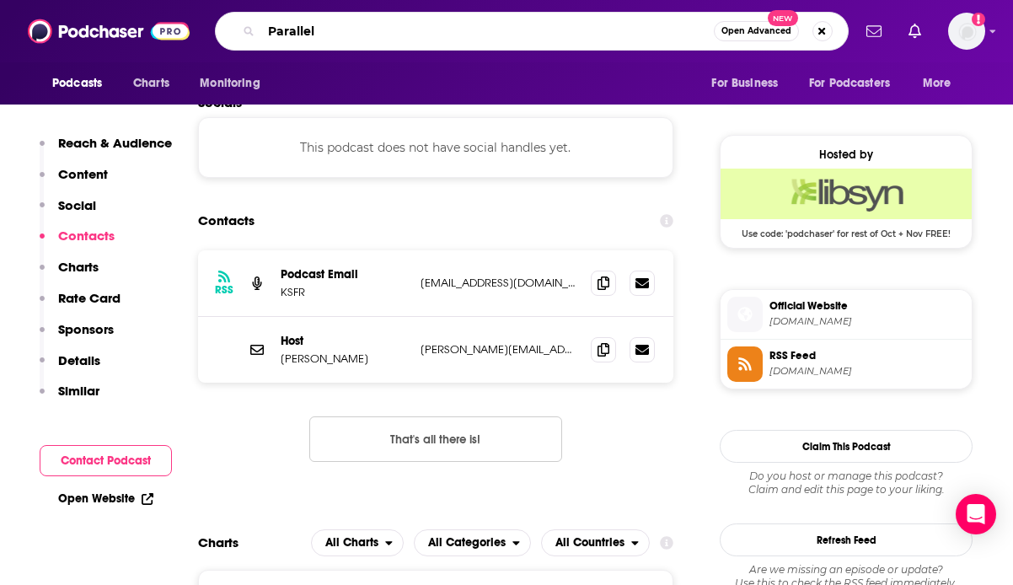
type input "Parallel"
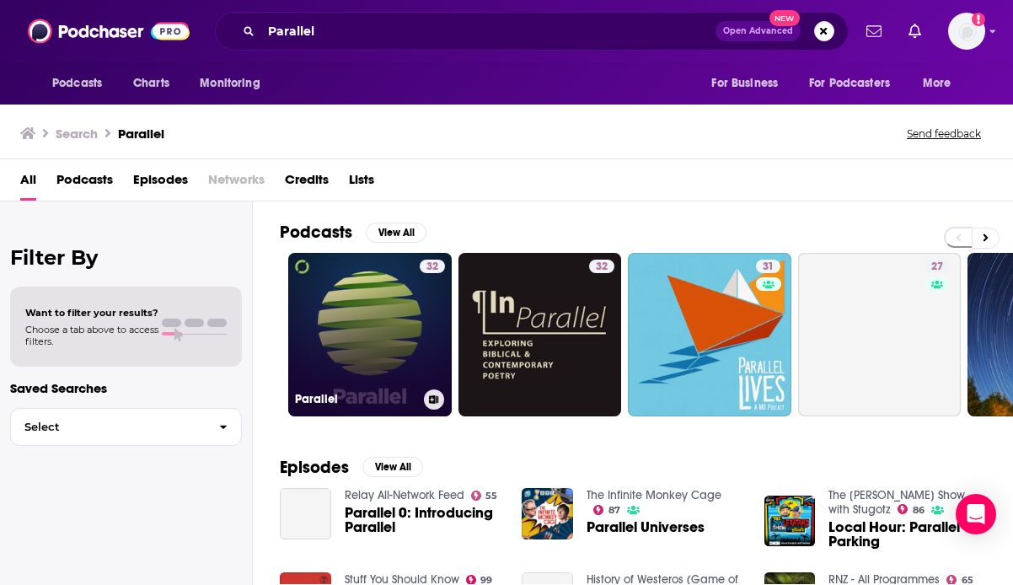
click at [360, 312] on link "32 Parallel" at bounding box center [370, 335] width 164 height 164
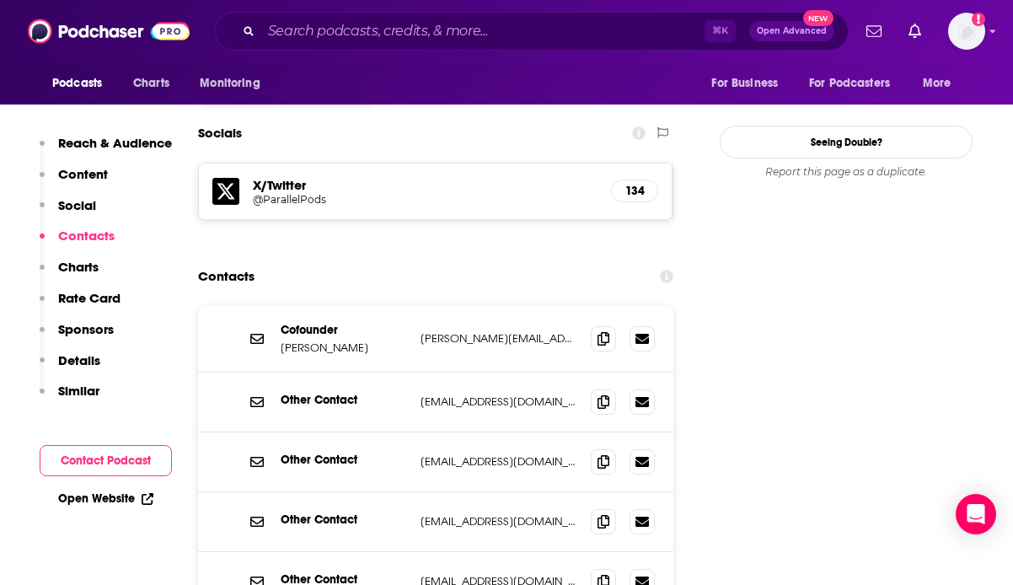
scroll to position [1536, 0]
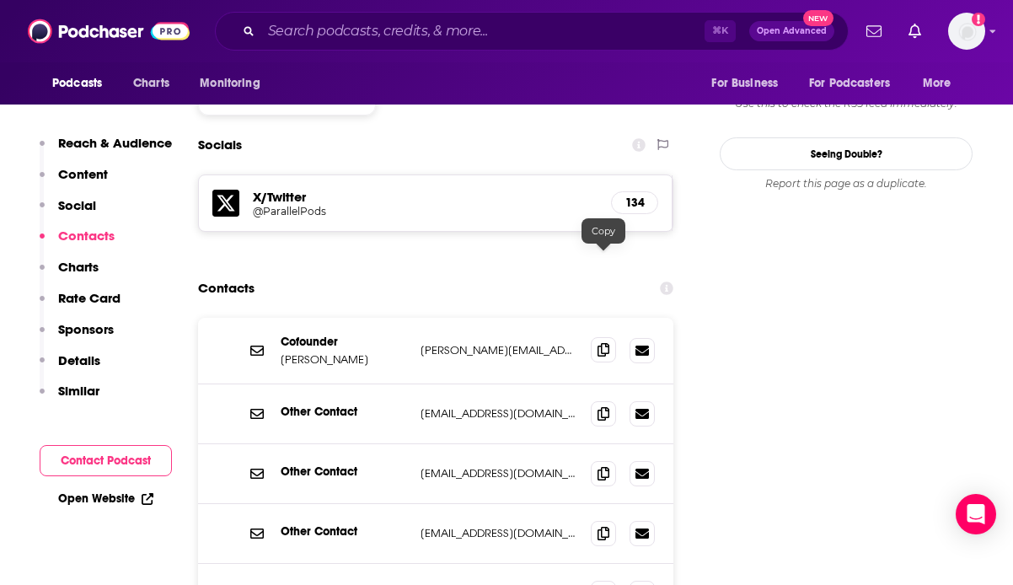
click at [598, 343] on icon at bounding box center [604, 349] width 12 height 13
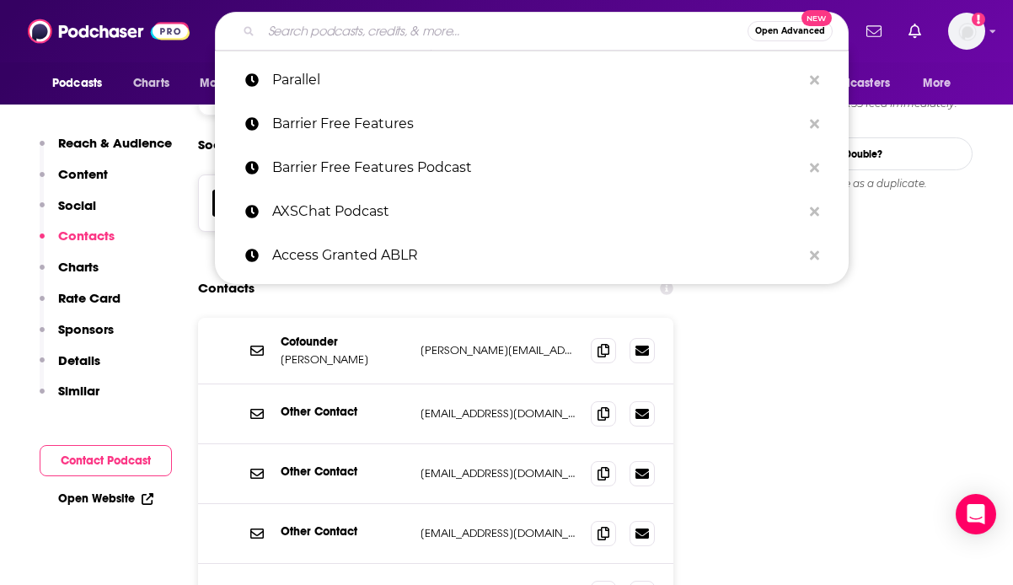
click at [334, 37] on input "Search podcasts, credits, & more..." at bounding box center [504, 31] width 486 height 27
paste input "IAAP Podcast"
type input "IAAP Podcast"
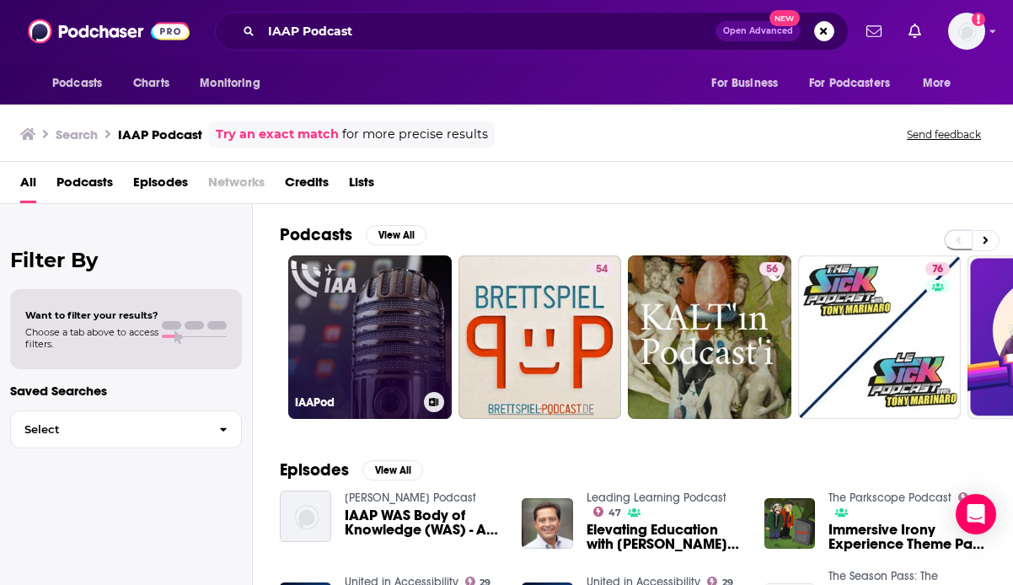
click at [353, 360] on link "IAAPod" at bounding box center [370, 337] width 164 height 164
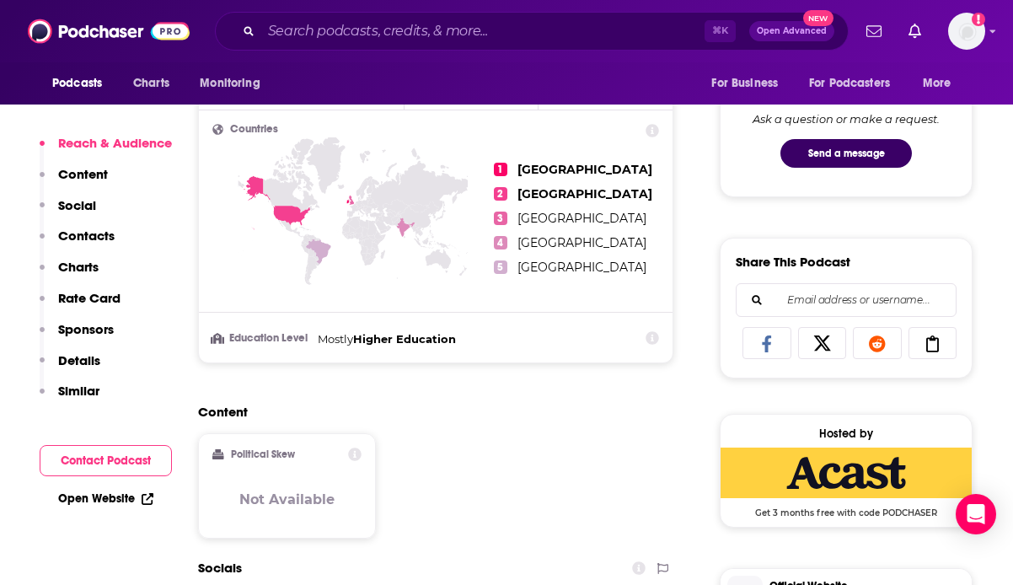
scroll to position [1167, 0]
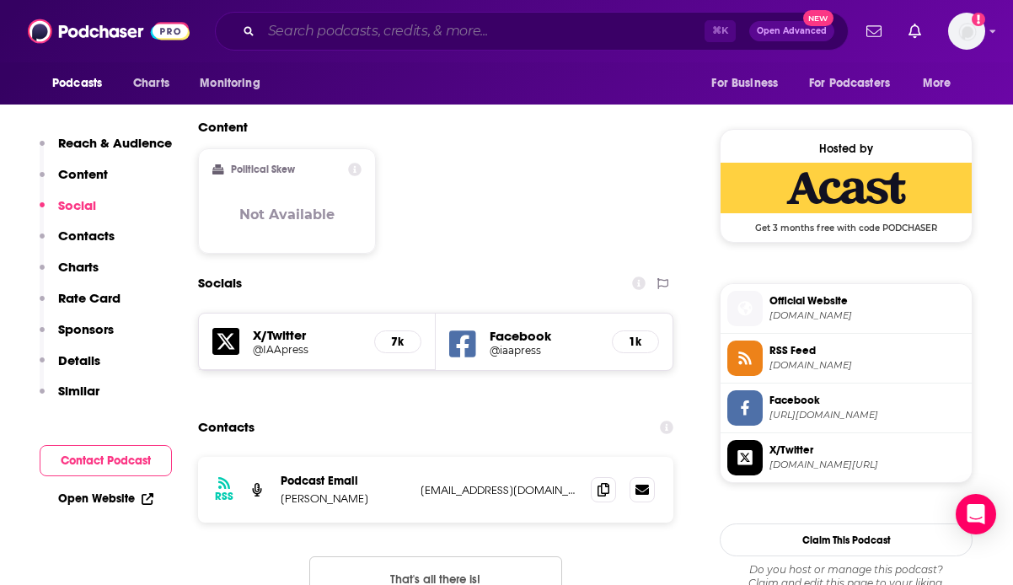
click at [352, 26] on input "Search podcasts, credits, & more..." at bounding box center [482, 31] width 443 height 27
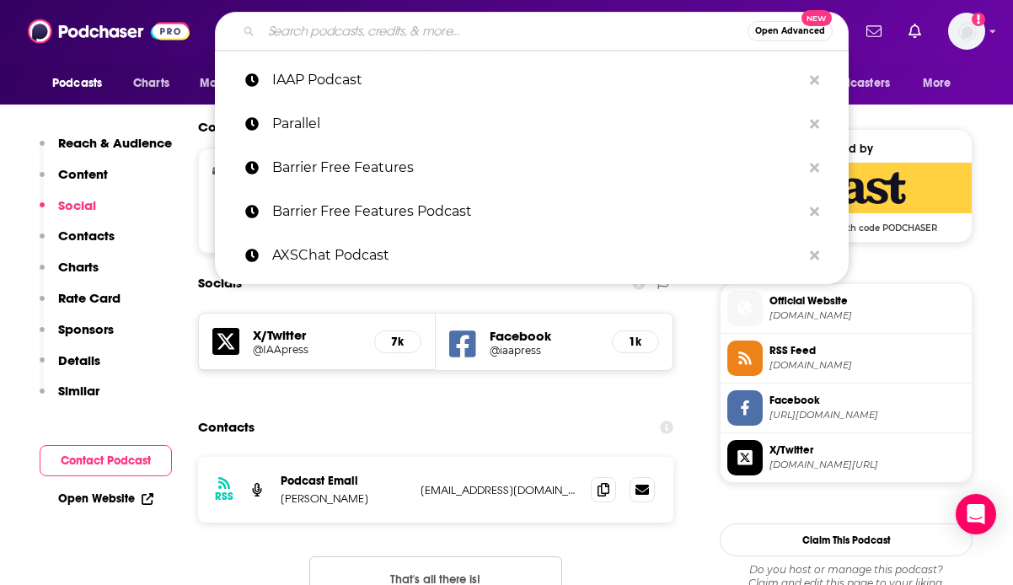
paste input "United in Accessibility"
type input "United in Accessibility"
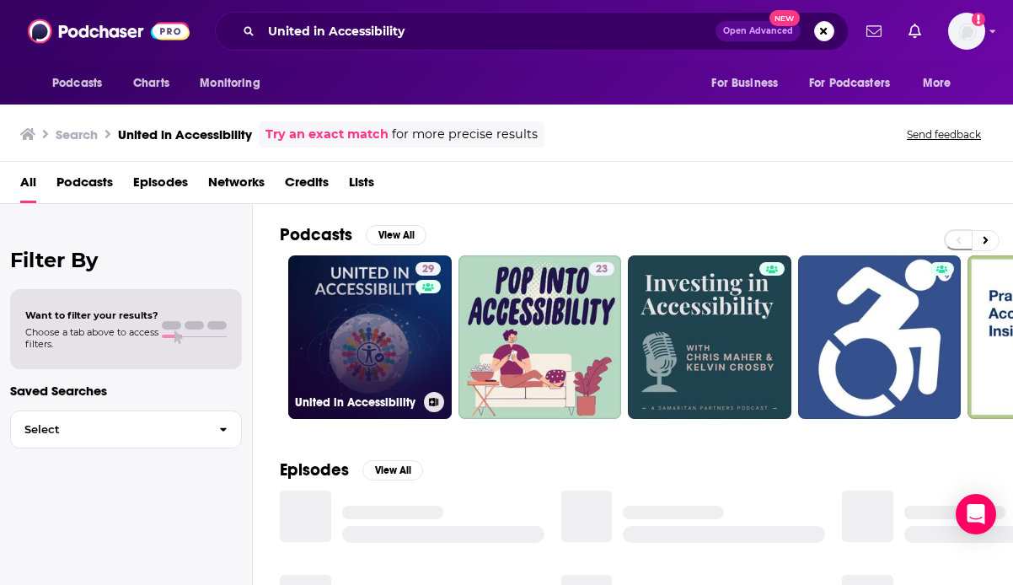
click at [392, 333] on link "29 United in Accessibility" at bounding box center [370, 337] width 164 height 164
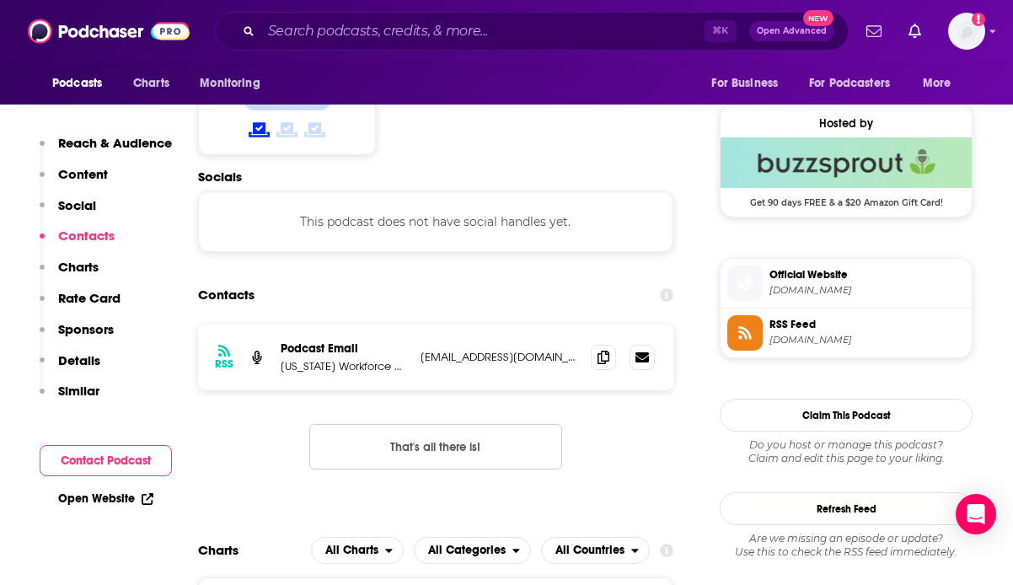
scroll to position [1222, 0]
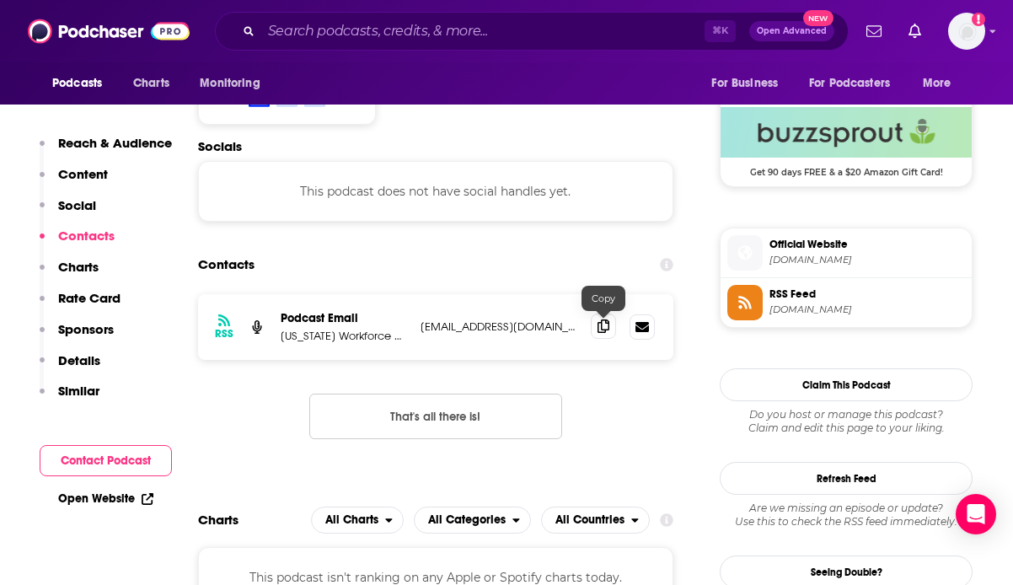
click at [607, 329] on icon at bounding box center [604, 326] width 12 height 13
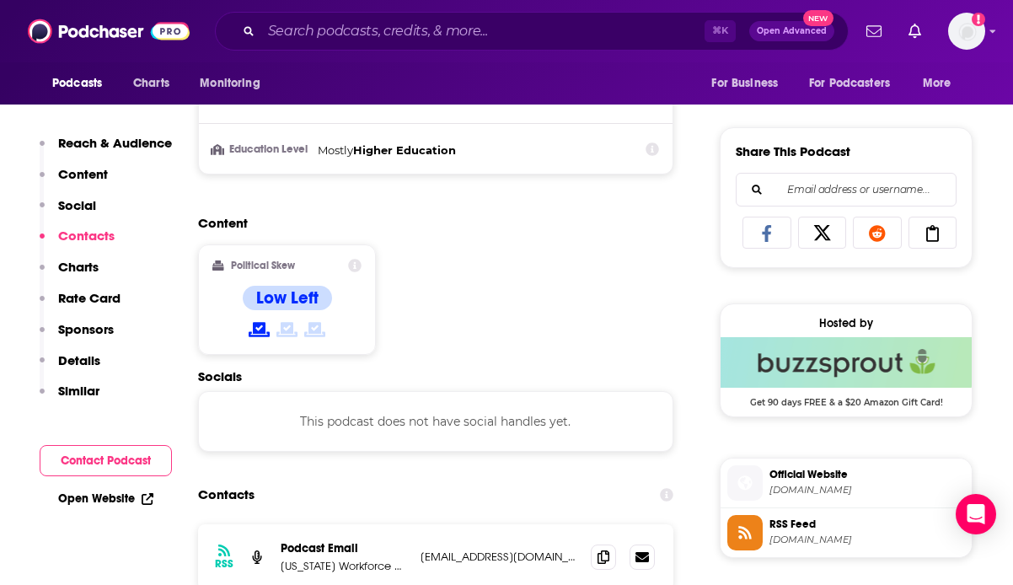
scroll to position [1299, 0]
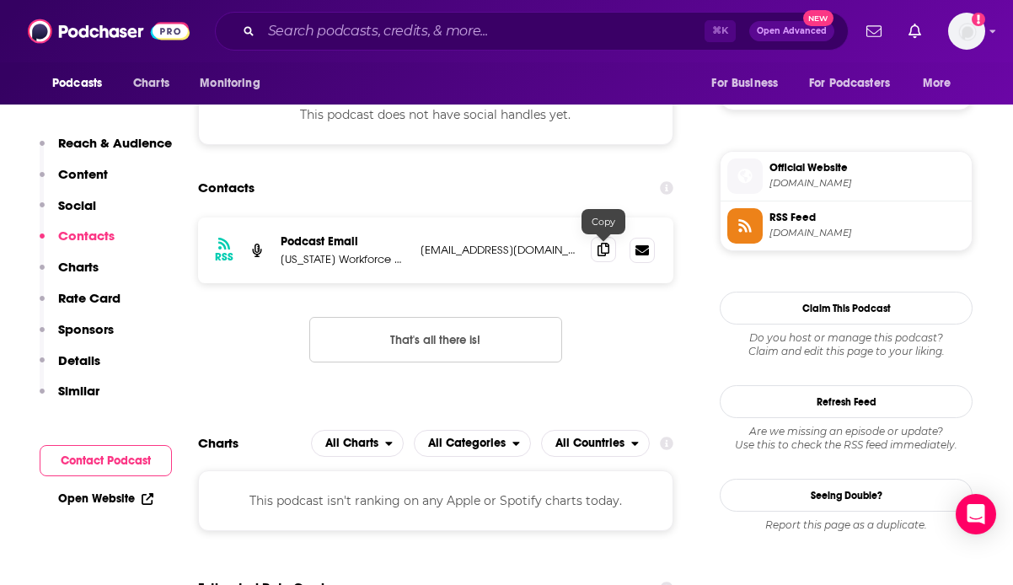
click at [596, 250] on span at bounding box center [603, 249] width 25 height 25
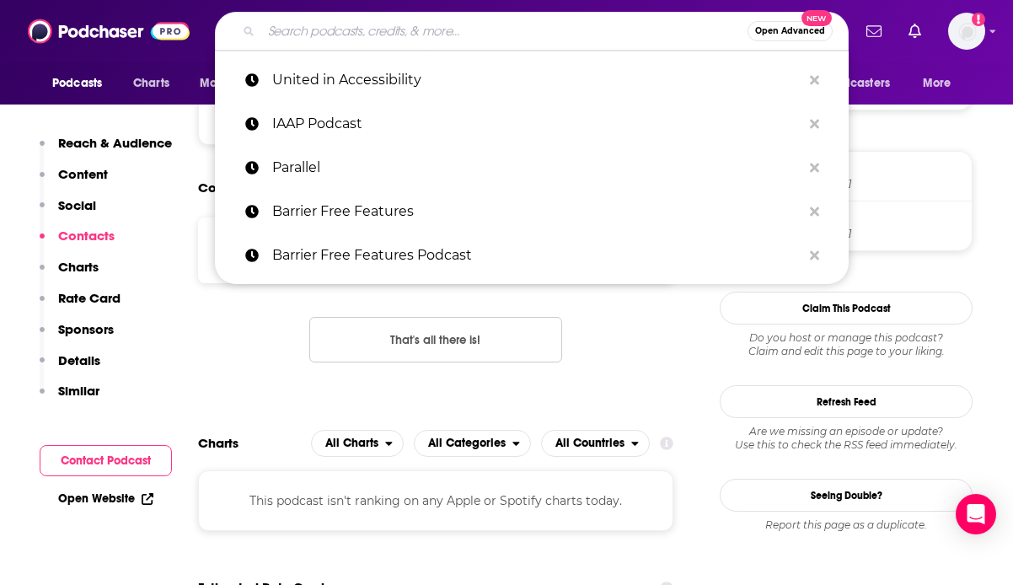
click at [319, 24] on input "Search podcasts, credits, & more..." at bounding box center [504, 31] width 486 height 27
paste input "The Blind Life Podcast"
type input "The Blind Life Podcast"
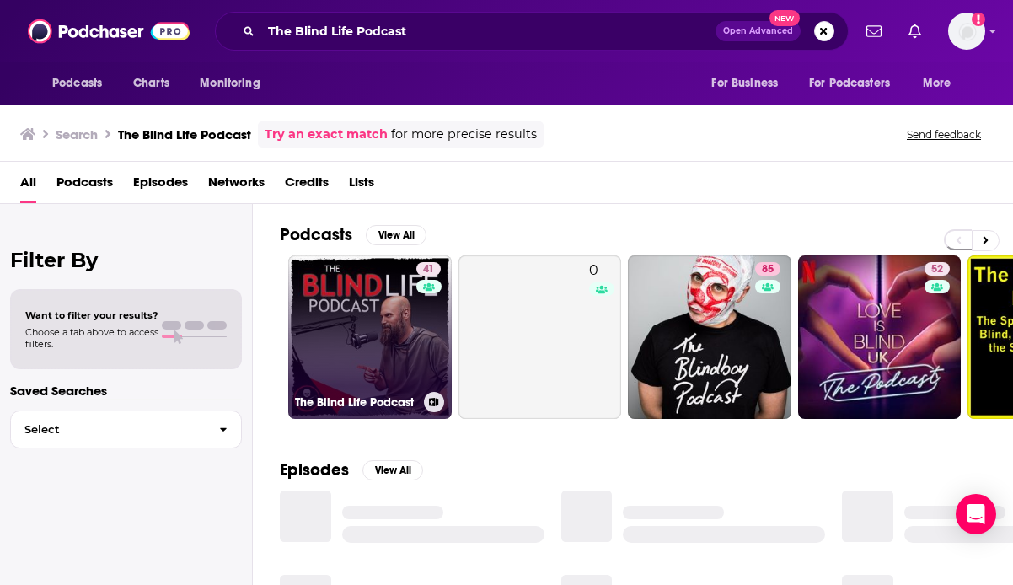
click at [366, 350] on link "41 The Blind Life Podcast" at bounding box center [370, 337] width 164 height 164
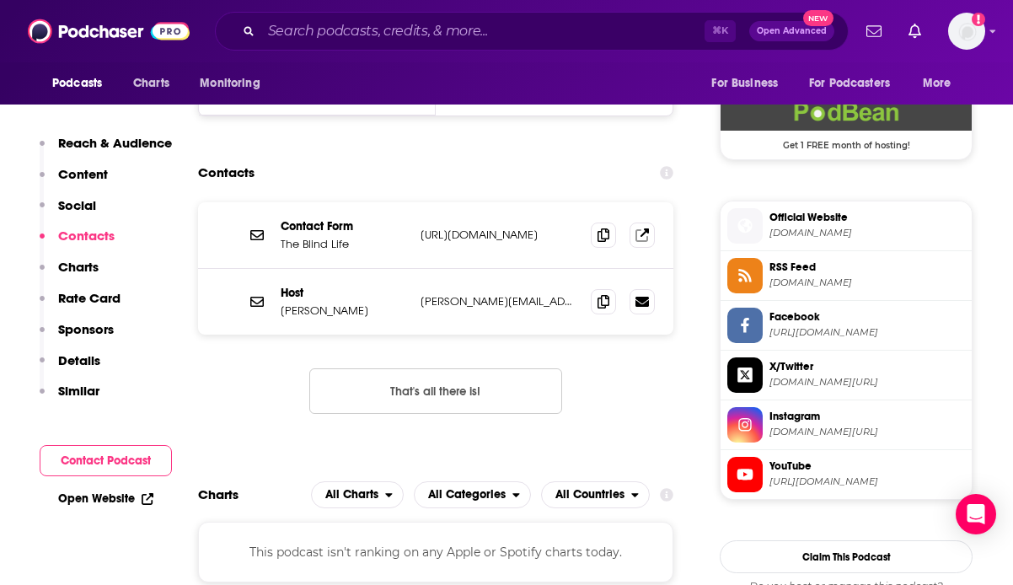
scroll to position [1250, 0]
click at [596, 300] on span at bounding box center [603, 299] width 25 height 25
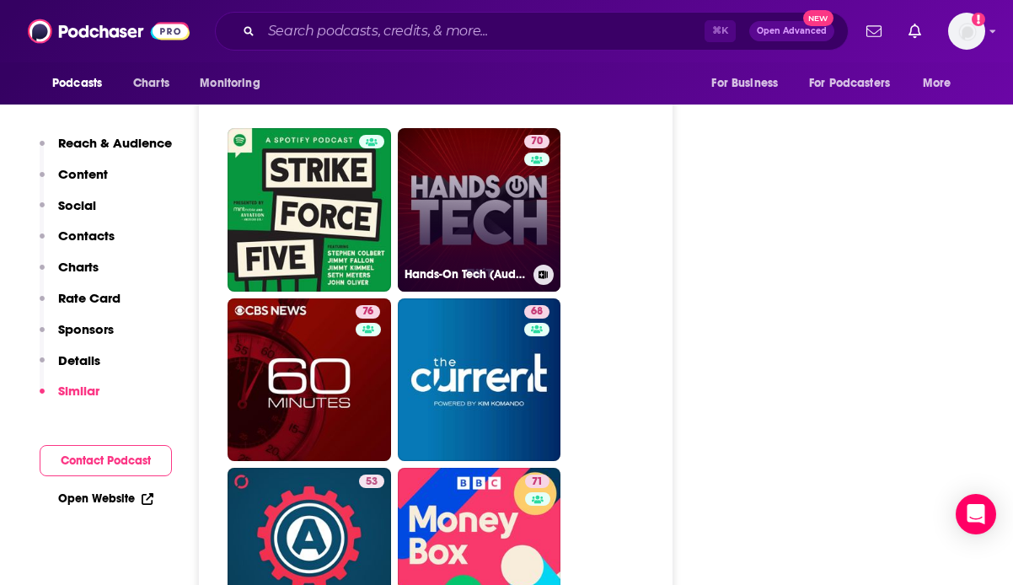
scroll to position [2859, 0]
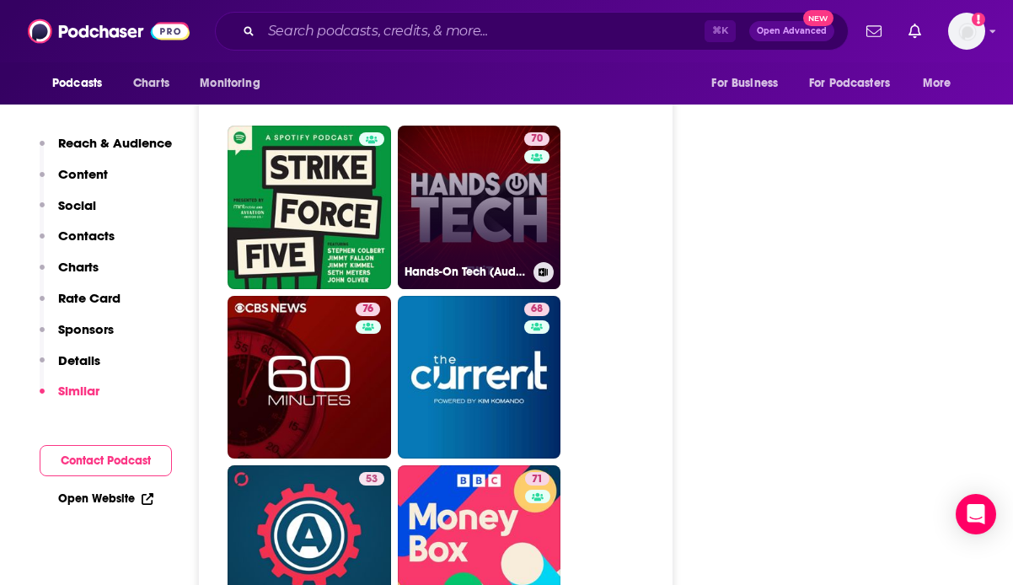
click at [461, 239] on link "70 Hands-On Tech (Audio)" at bounding box center [480, 208] width 164 height 164
type input "[URL][DOMAIN_NAME]"
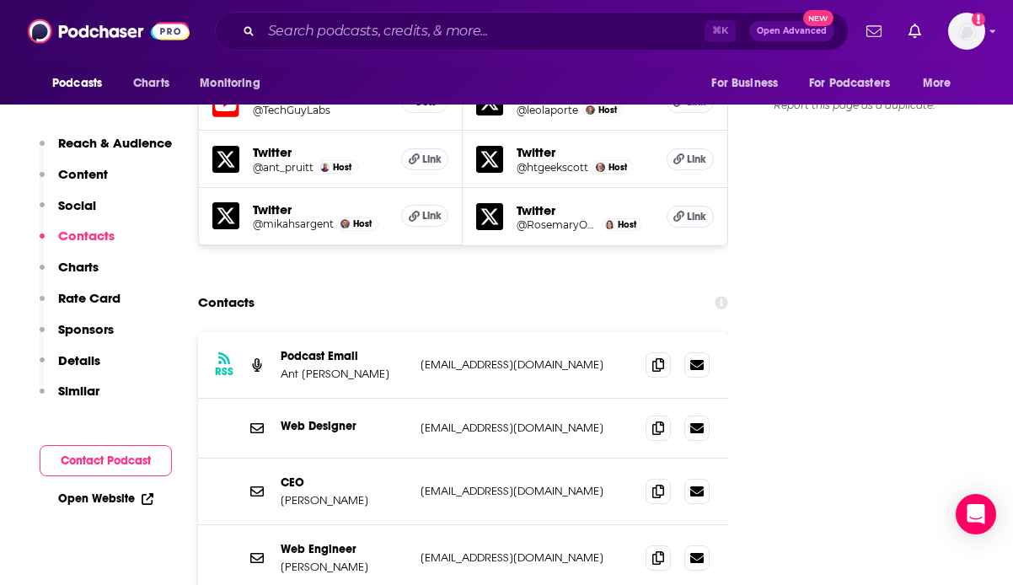
scroll to position [1750, 0]
click at [656, 351] on span at bounding box center [658, 363] width 25 height 25
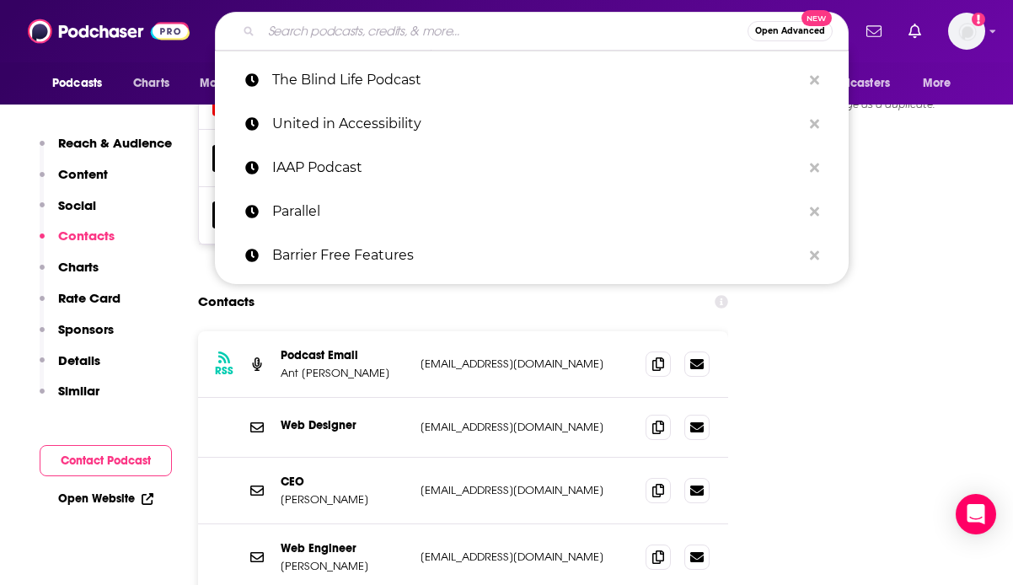
click at [341, 30] on input "Search podcasts, credits, & more..." at bounding box center [504, 31] width 486 height 27
paste input "Double Tap"
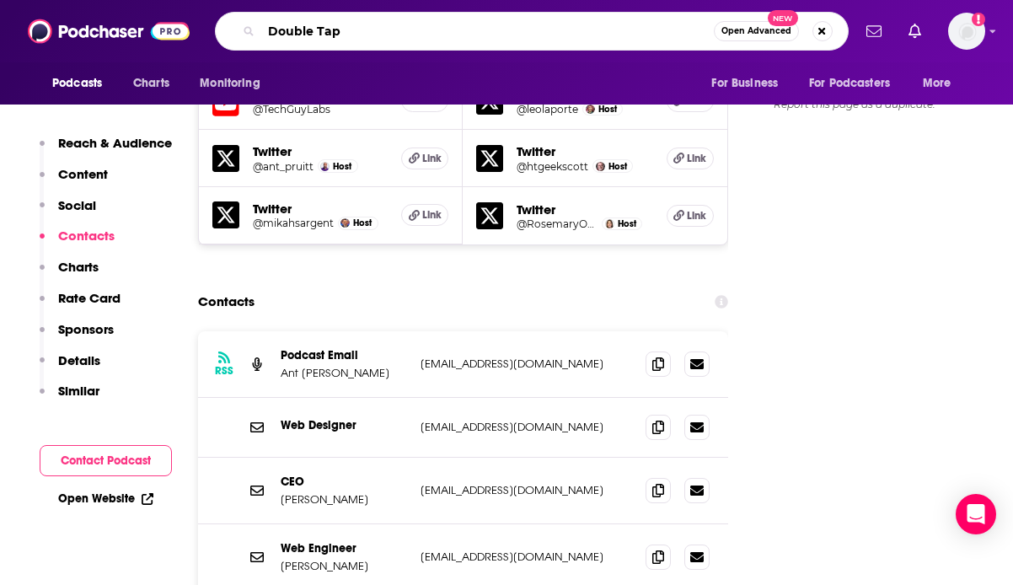
type input "Double Tap"
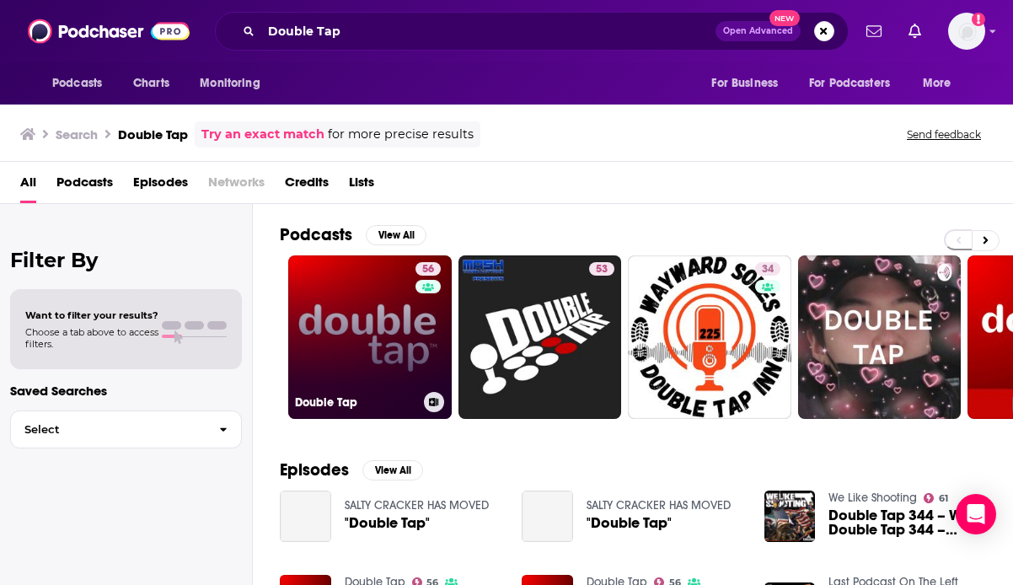
click at [369, 370] on link "56 Double Tap" at bounding box center [370, 337] width 164 height 164
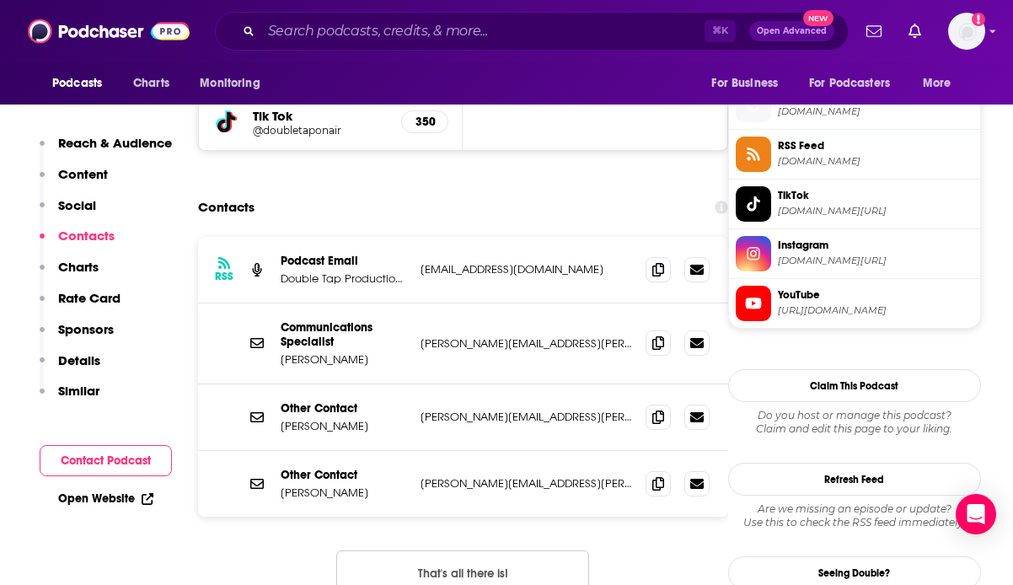
scroll to position [1522, 0]
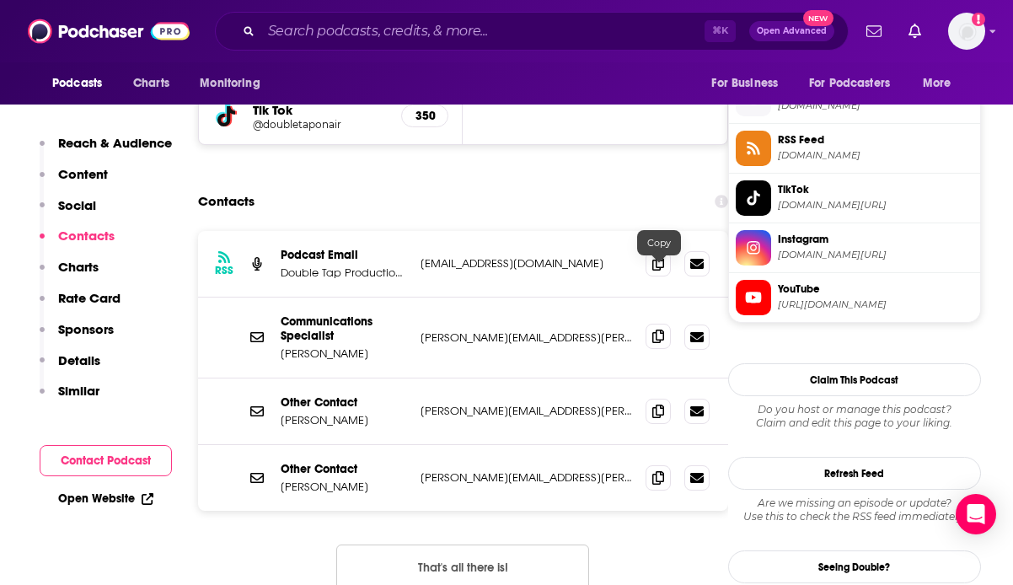
click at [658, 330] on icon at bounding box center [659, 336] width 12 height 13
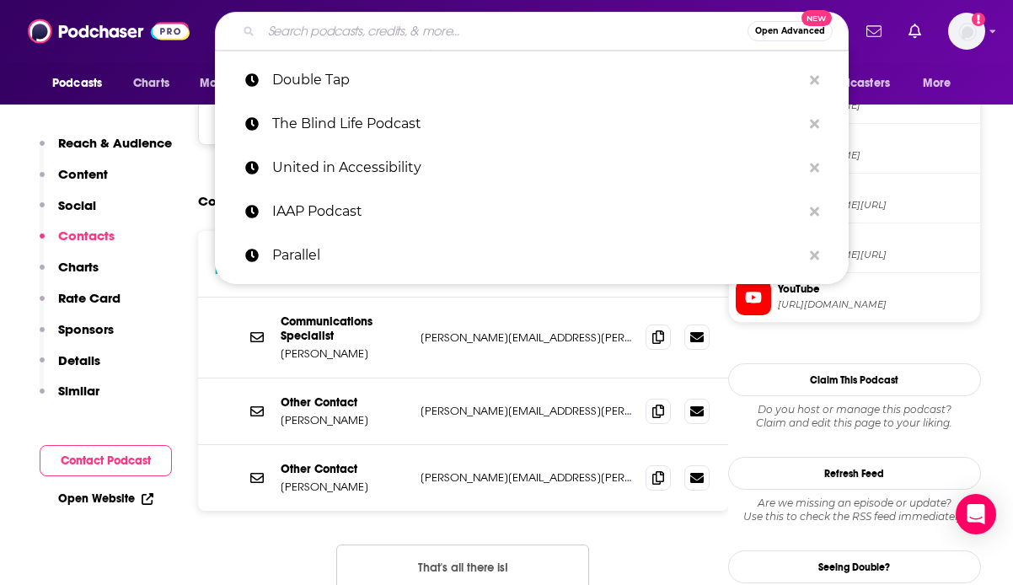
click at [352, 38] on input "Search podcasts, credits, & more..." at bounding box center [504, 31] width 486 height 27
paste input "AccessWorld Podcast"
type input "AccessWorld Podcast"
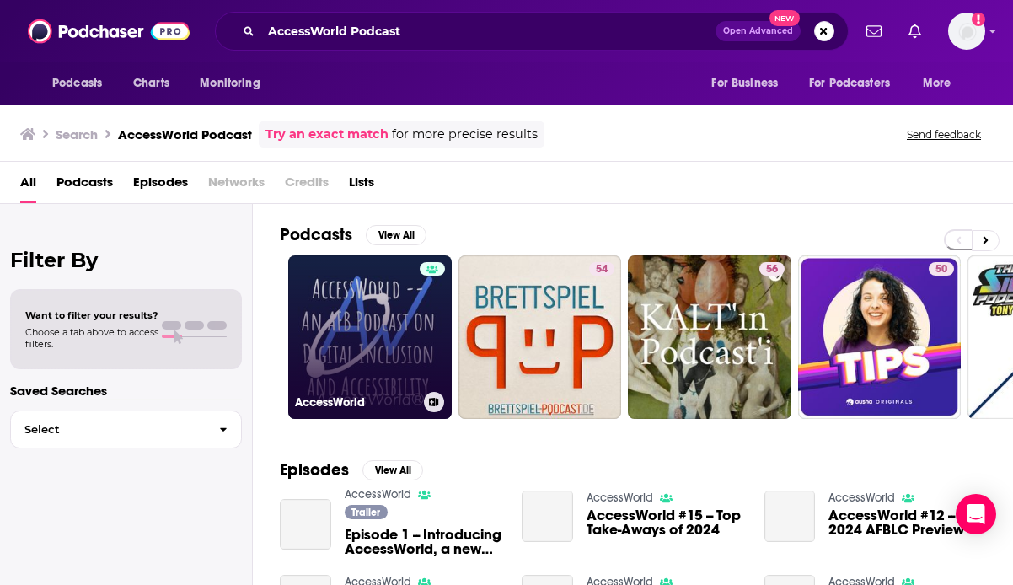
click at [402, 341] on link "AccessWorld" at bounding box center [370, 337] width 164 height 164
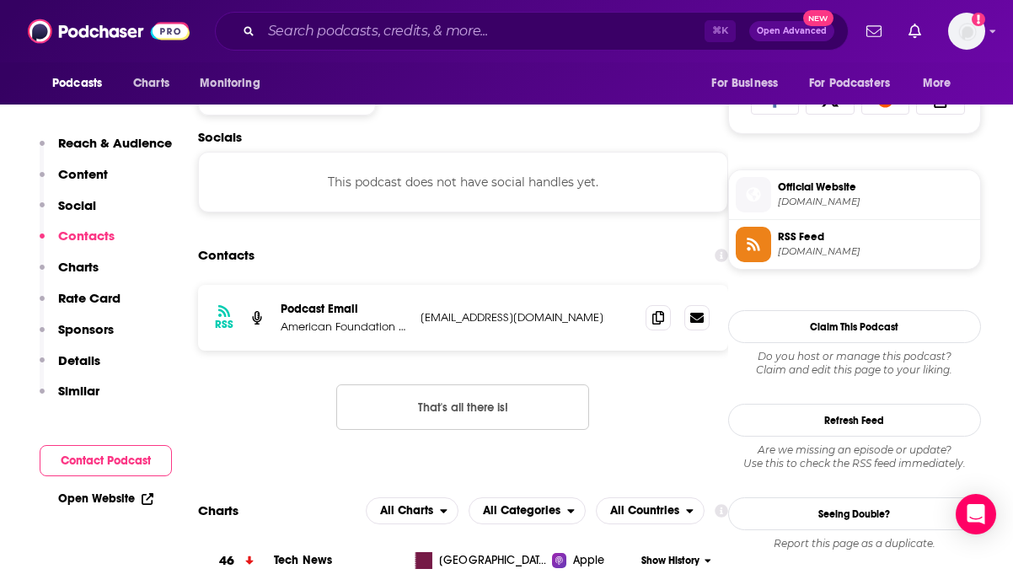
scroll to position [1123, 0]
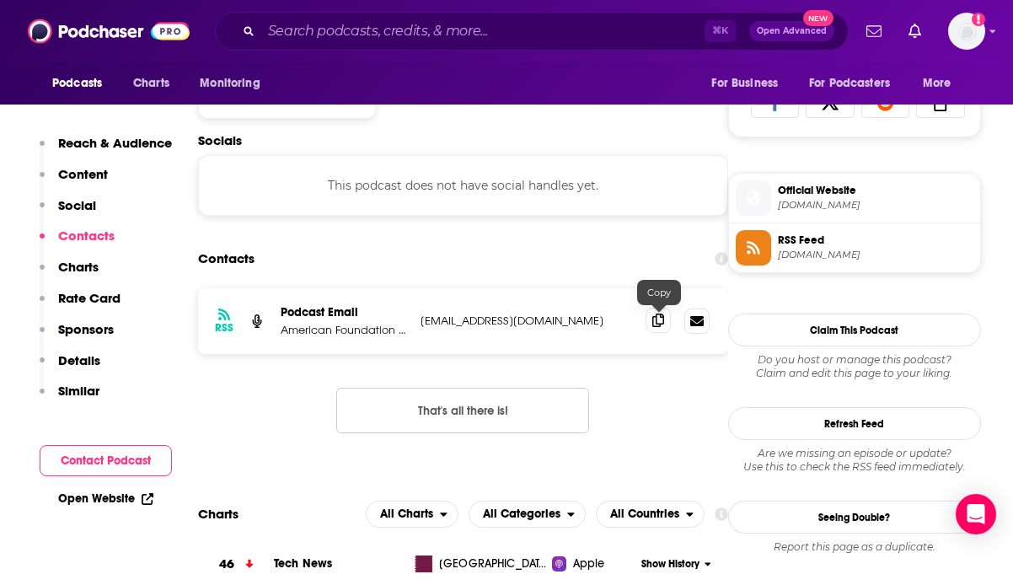
click at [659, 327] on icon at bounding box center [659, 320] width 12 height 13
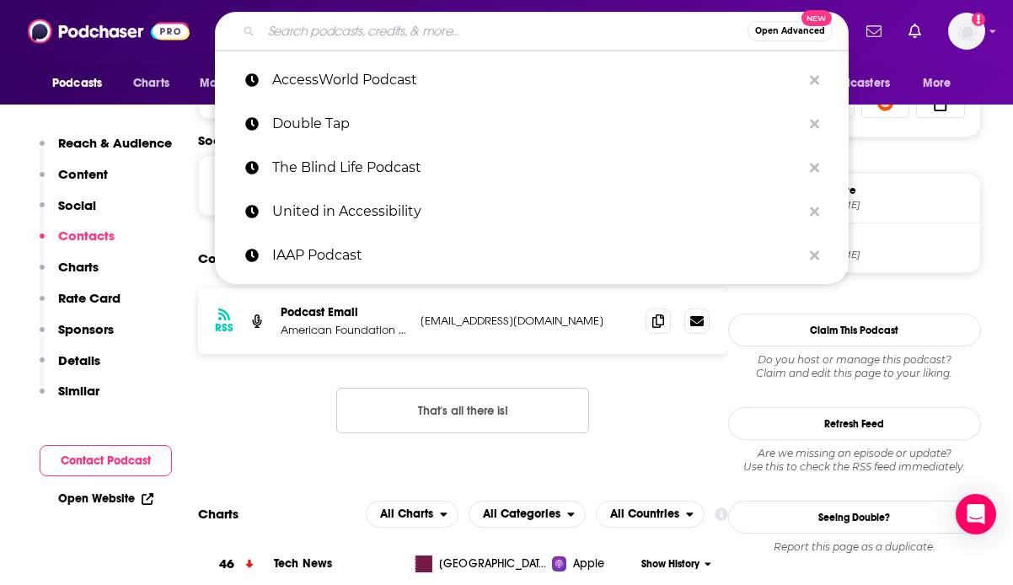
click at [295, 40] on input "Search podcasts, credits, & more..." at bounding box center [504, 31] width 486 height 27
paste input "The Blind Podmaker"
type input "The Blind Podmaker"
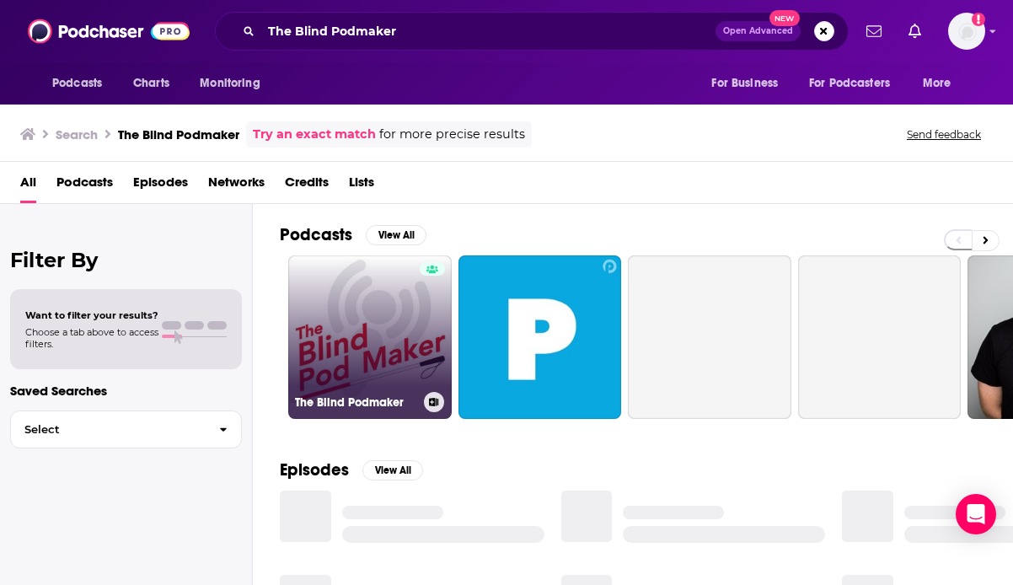
click at [411, 362] on link "The Blind Podmaker" at bounding box center [370, 337] width 164 height 164
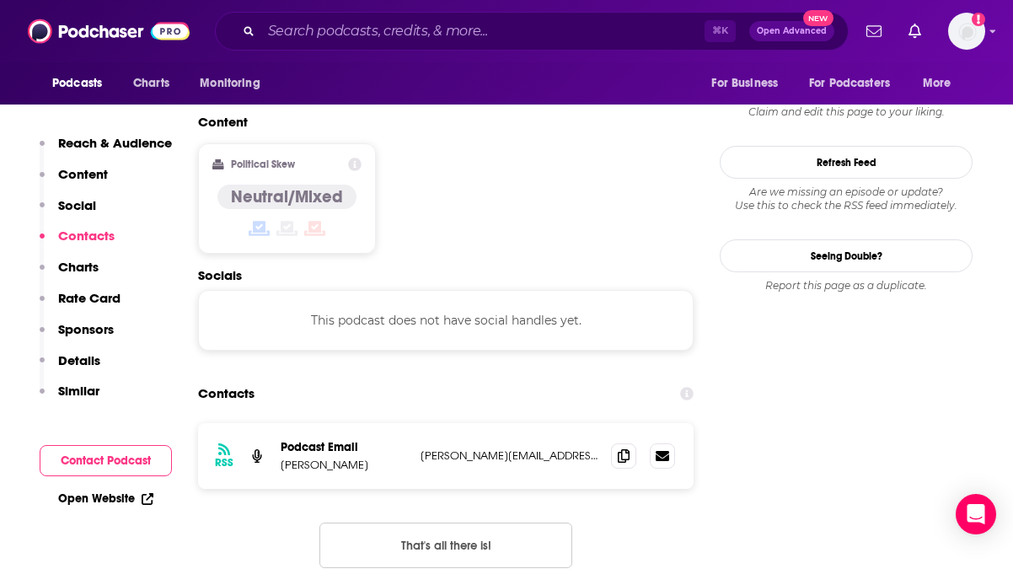
scroll to position [1388, 0]
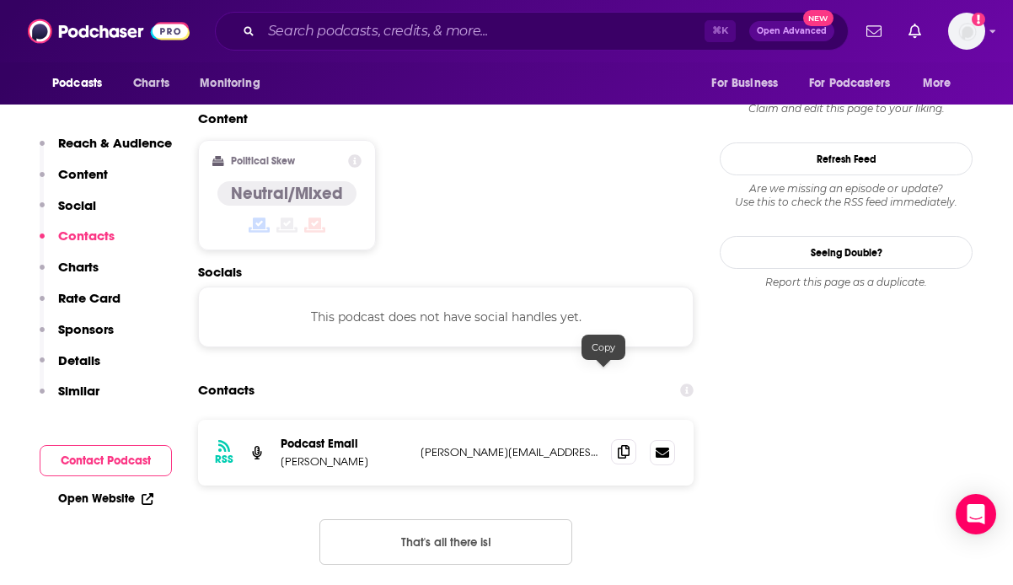
click at [618, 445] on icon at bounding box center [624, 451] width 12 height 13
click at [310, 45] on div "⌘ K Open Advanced New" at bounding box center [532, 31] width 634 height 39
click at [331, 27] on input "Search podcasts, credits, & more..." at bounding box center [482, 31] width 443 height 27
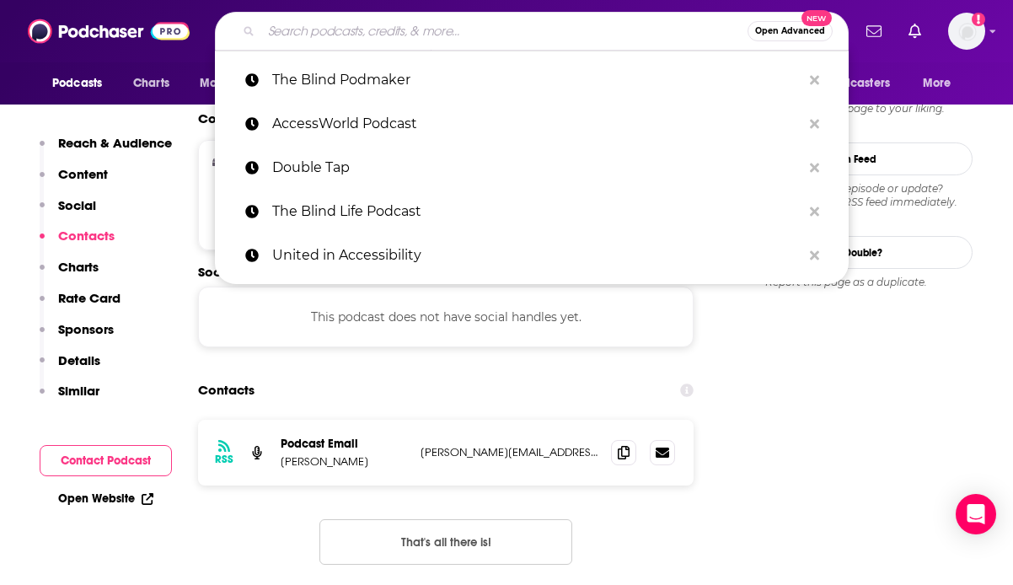
paste input "HumanWare"
type input "HumanWare"
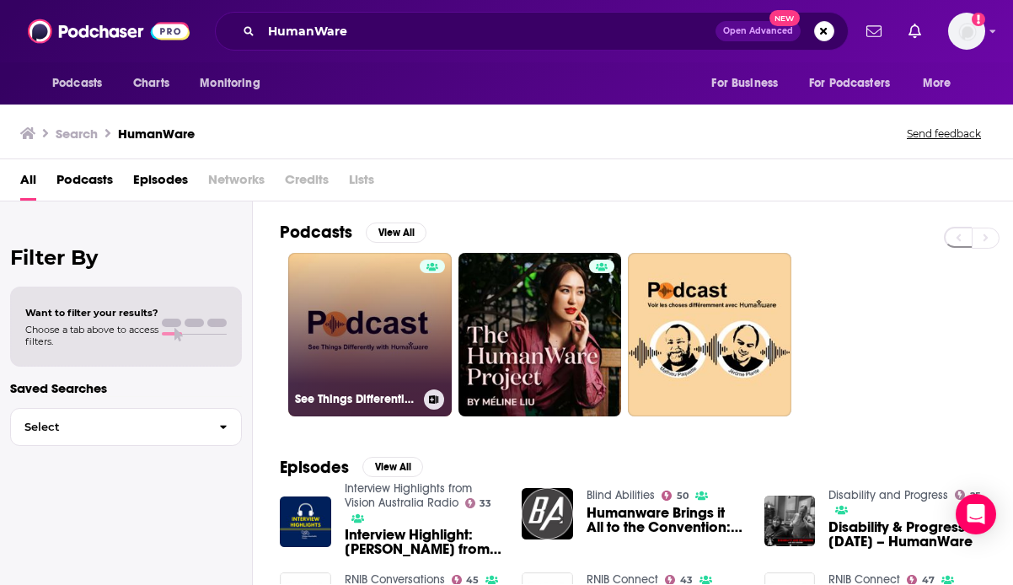
click at [376, 320] on link "See Things Differently with HumanWare" at bounding box center [370, 335] width 164 height 164
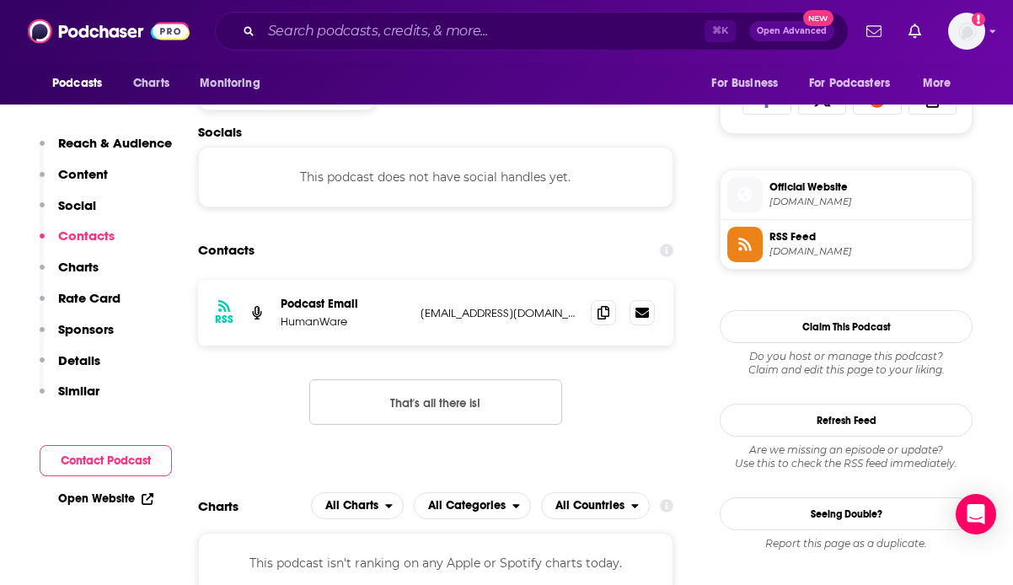
scroll to position [1128, 0]
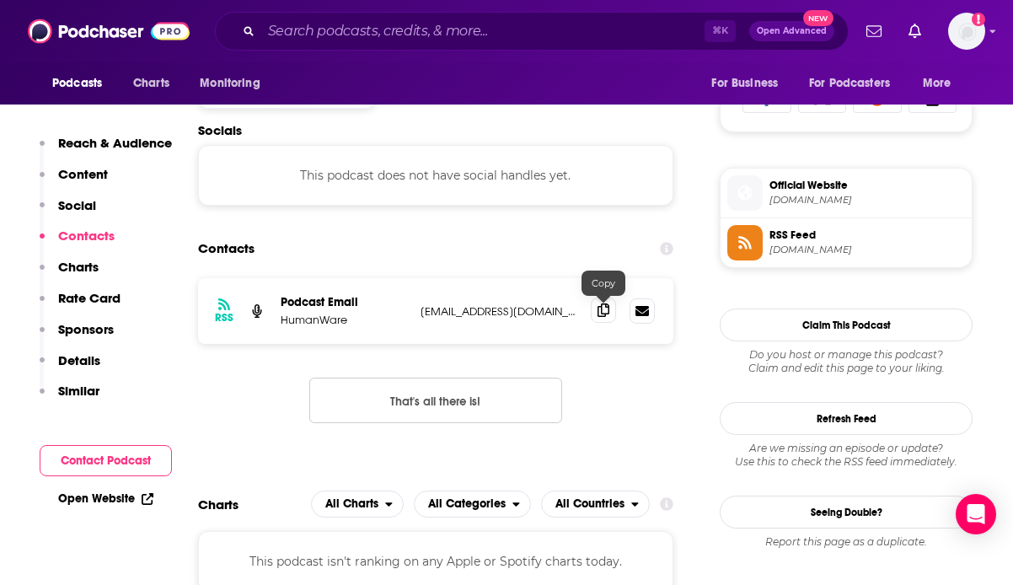
click at [599, 317] on icon at bounding box center [604, 309] width 12 height 13
